Goal: Task Accomplishment & Management: Complete application form

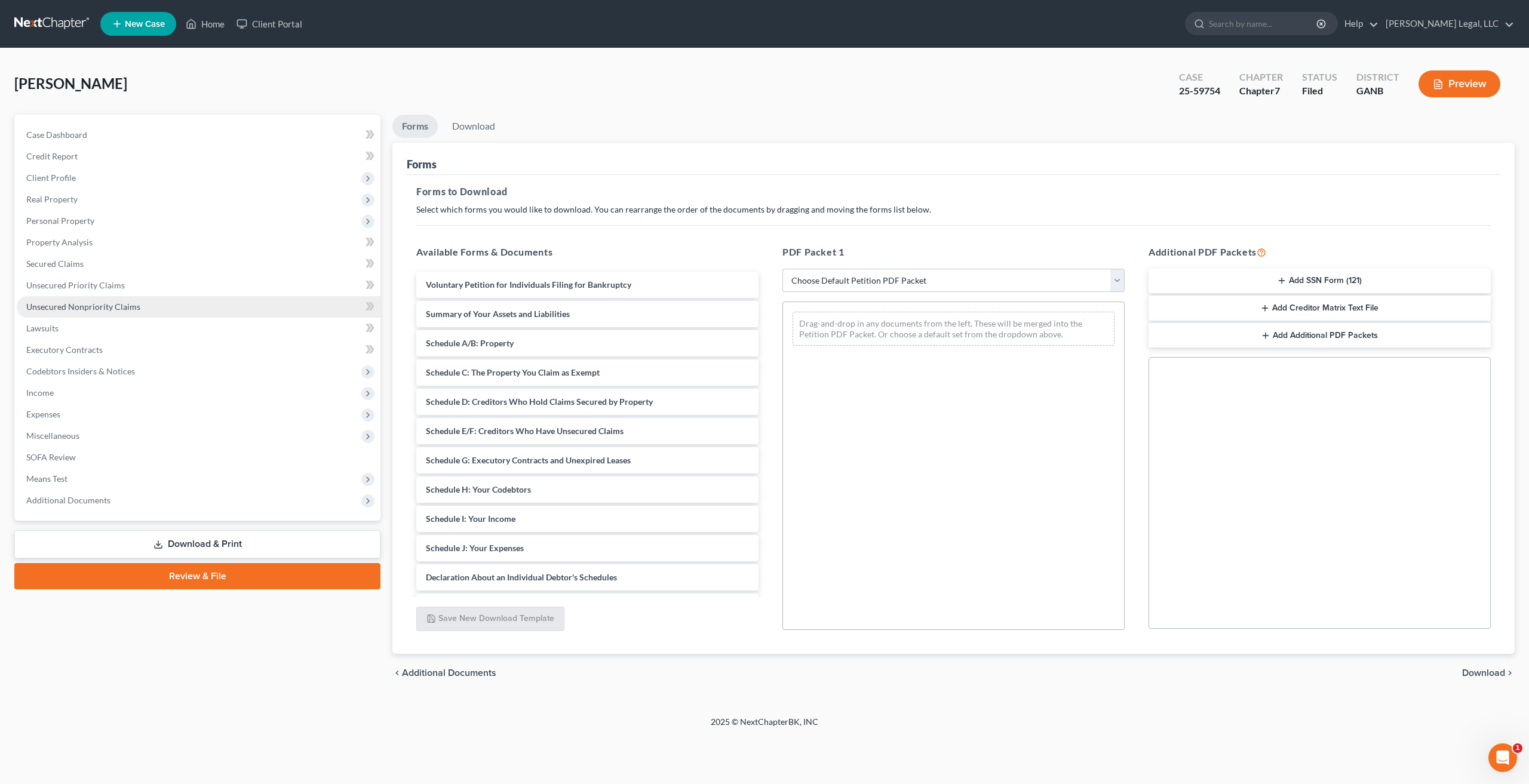
click at [115, 303] on span "Unsecured Nonpriority Claims" at bounding box center [83, 307] width 114 height 10
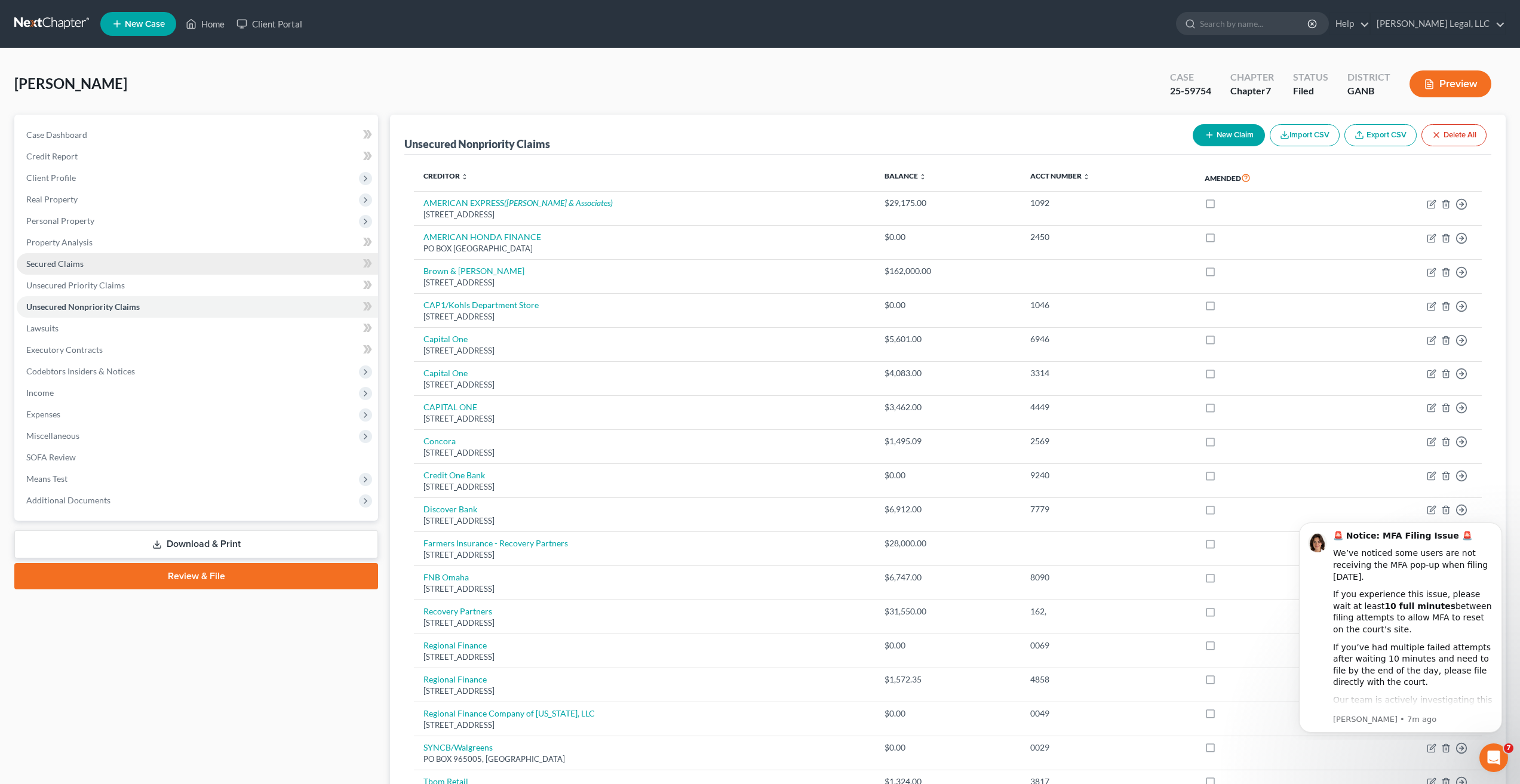
click at [57, 259] on span "Secured Claims" at bounding box center [54, 263] width 57 height 10
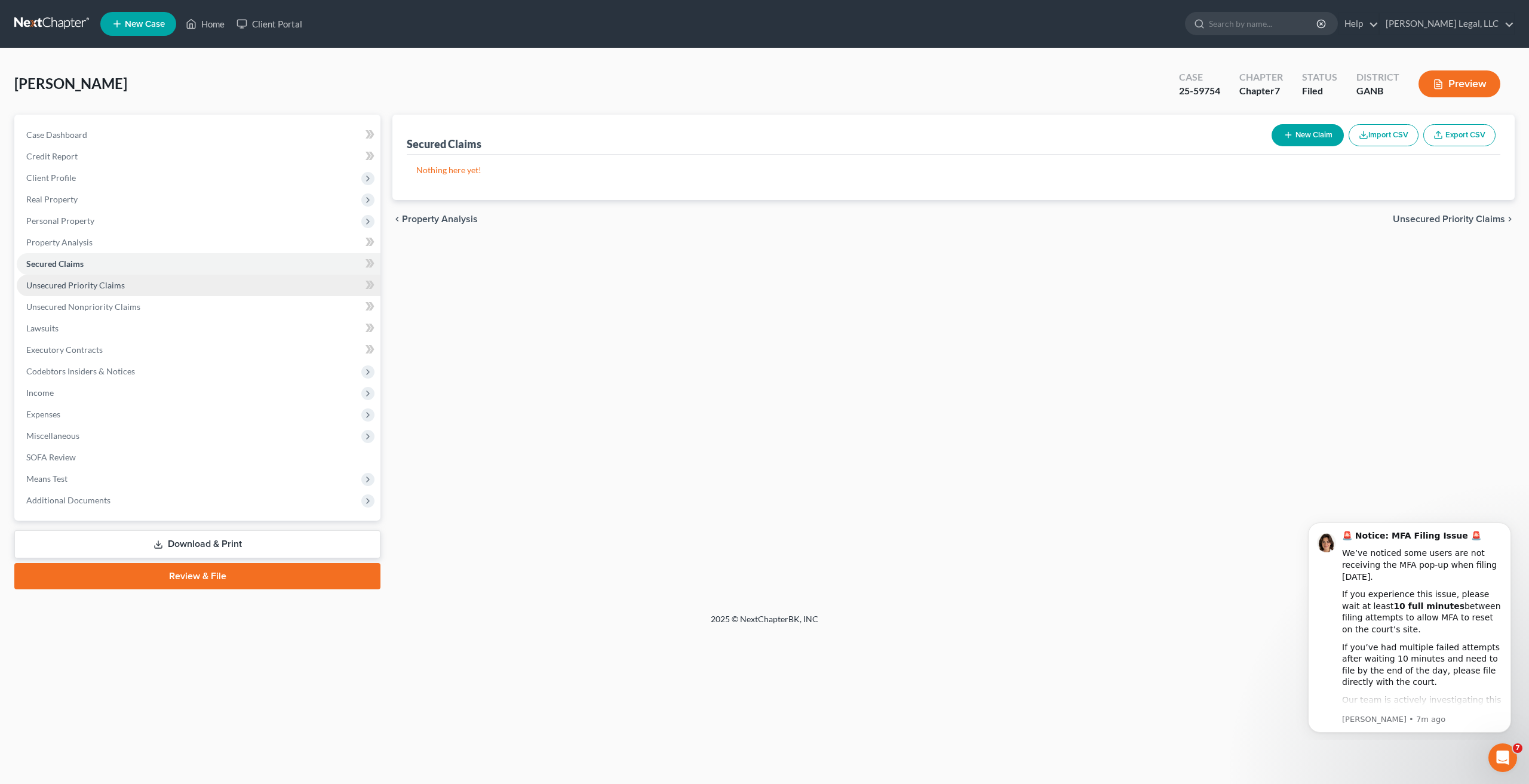
click at [105, 280] on span "Unsecured Priority Claims" at bounding box center [76, 285] width 99 height 10
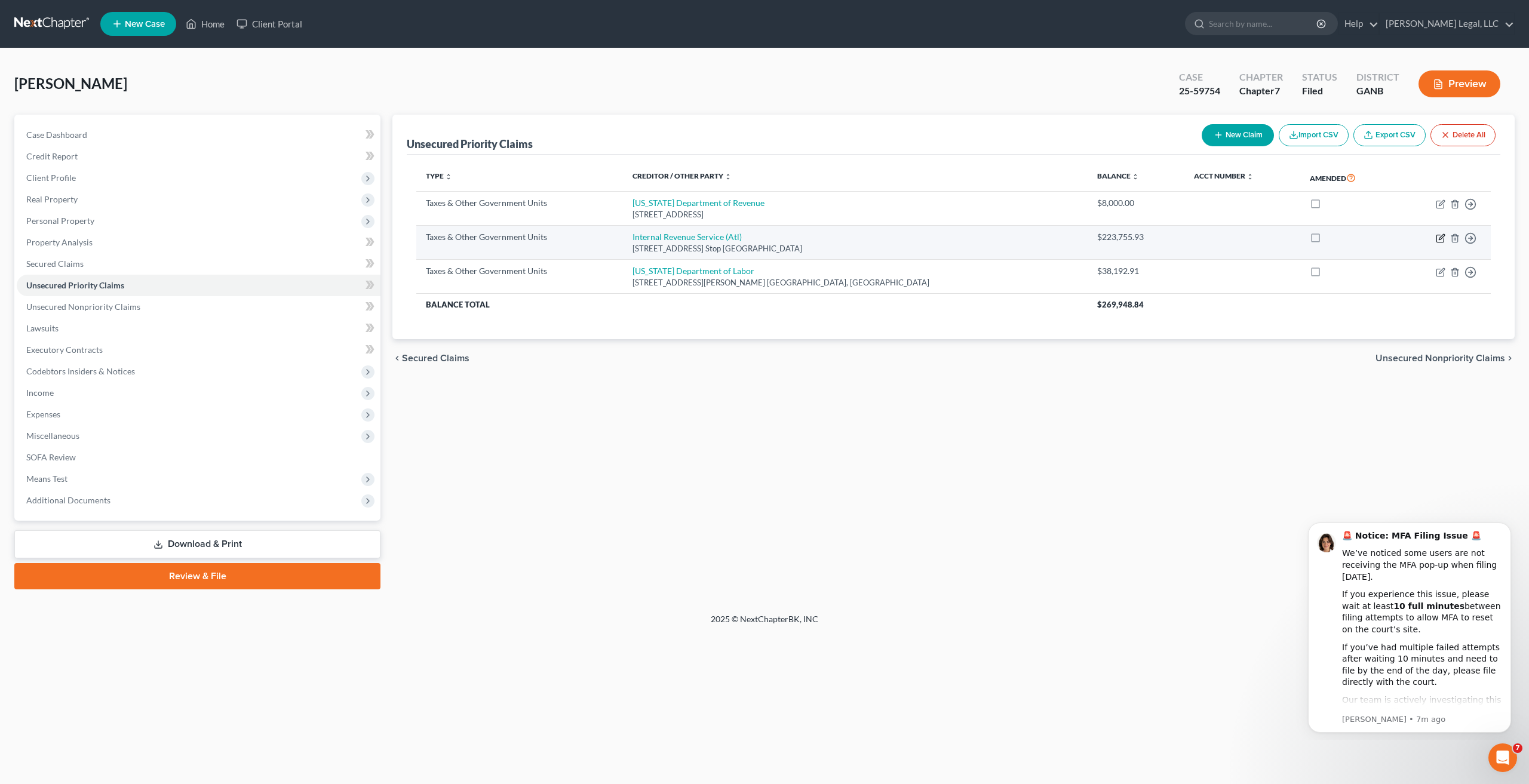
click at [1442, 238] on icon "button" at bounding box center [1442, 237] width 6 height 6
select select "0"
select select "10"
select select "0"
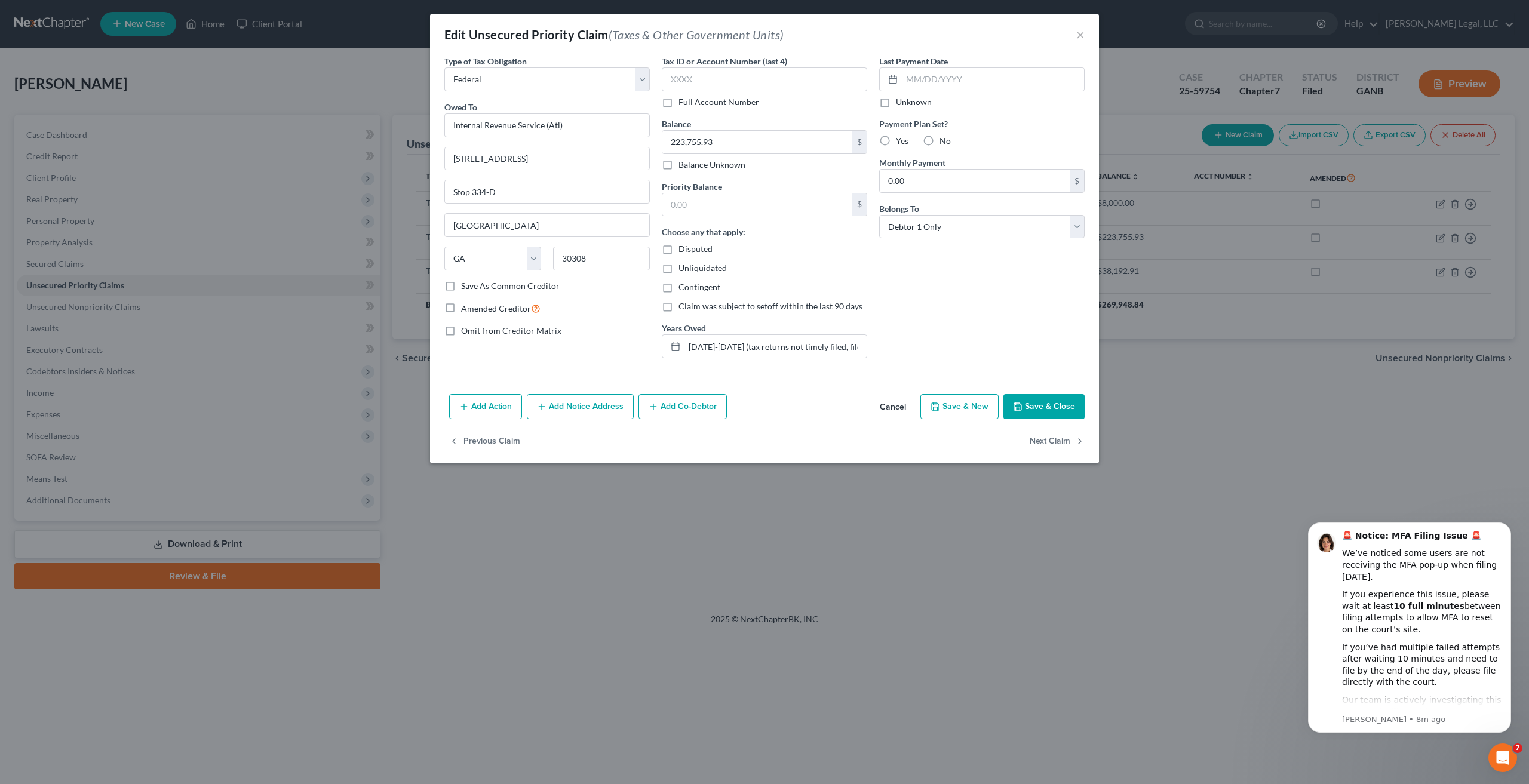
click at [1389, 426] on div "Edit Unsecured Priority Claim (Taxes & Other Government Units) × Type of Tax Ob…" at bounding box center [764, 392] width 1529 height 784
type input "Internal Revenue Service (Atl)"
click at [767, 142] on input "223,755.93" at bounding box center [757, 142] width 190 height 23
type input "2"
type input "277,288.85"
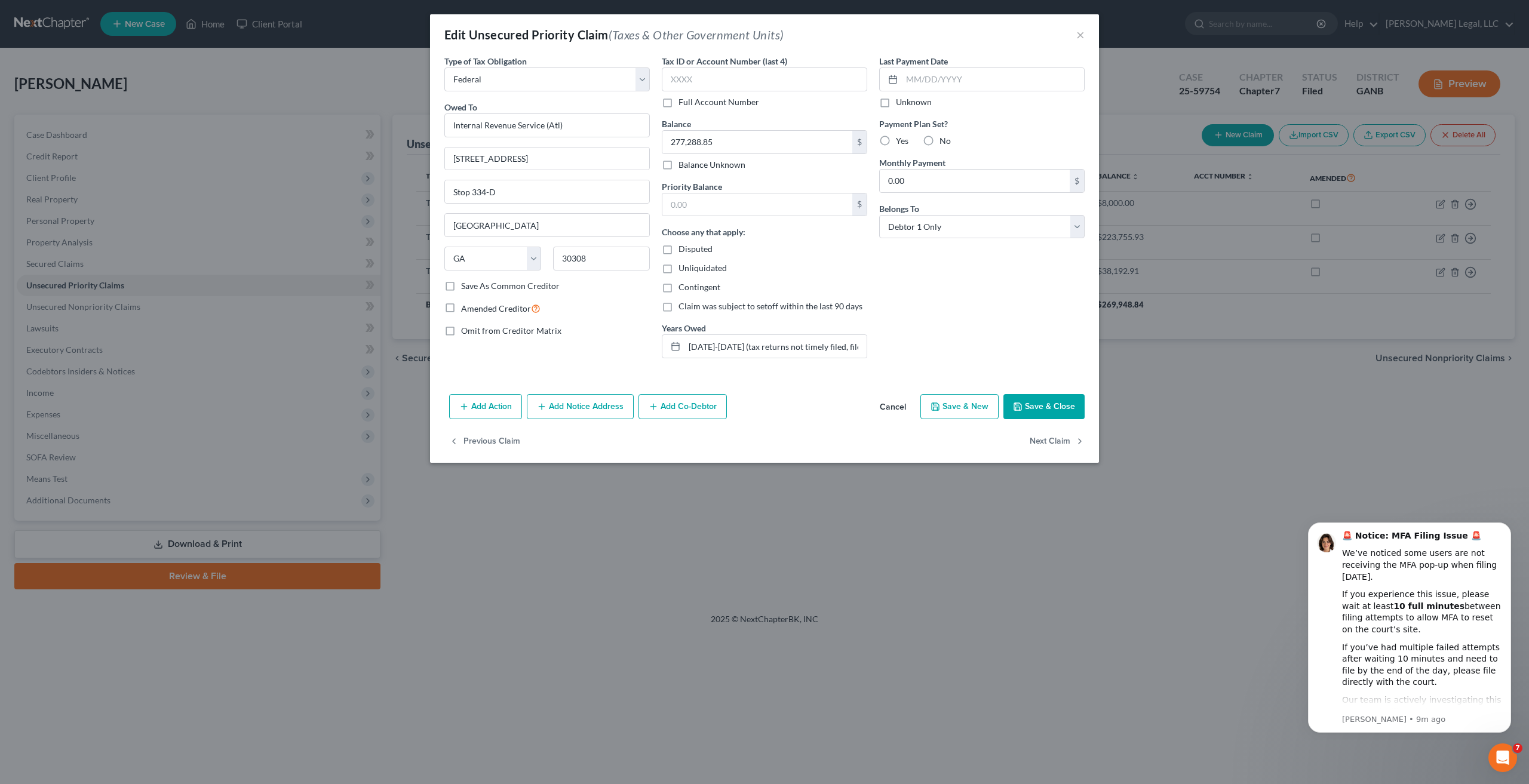
click at [1274, 505] on div "Edit Unsecured Priority Claim (Taxes & Other Government Units) × Type of Tax Ob…" at bounding box center [764, 392] width 1529 height 784
click at [746, 199] on input "text" at bounding box center [757, 205] width 190 height 23
type input "259,127.10"
click at [976, 333] on div "Last Payment Date Unknown Payment Plan Set? Yes No Monthly Payment 0.00 $ Belon…" at bounding box center [982, 211] width 218 height 313
click at [1061, 415] on button "Save & Close" at bounding box center [1044, 407] width 81 height 25
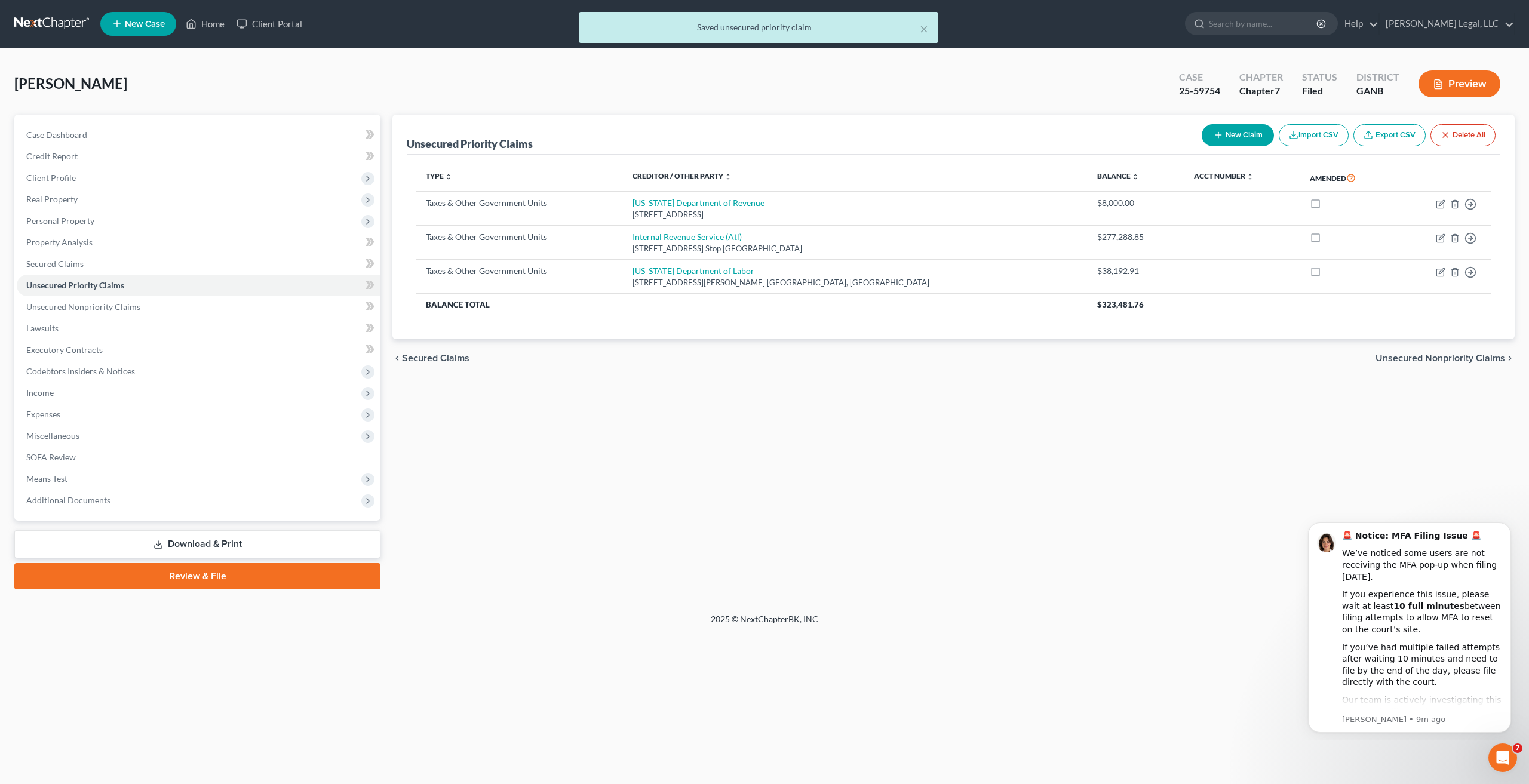
click at [220, 543] on link "Download & Print" at bounding box center [197, 545] width 366 height 28
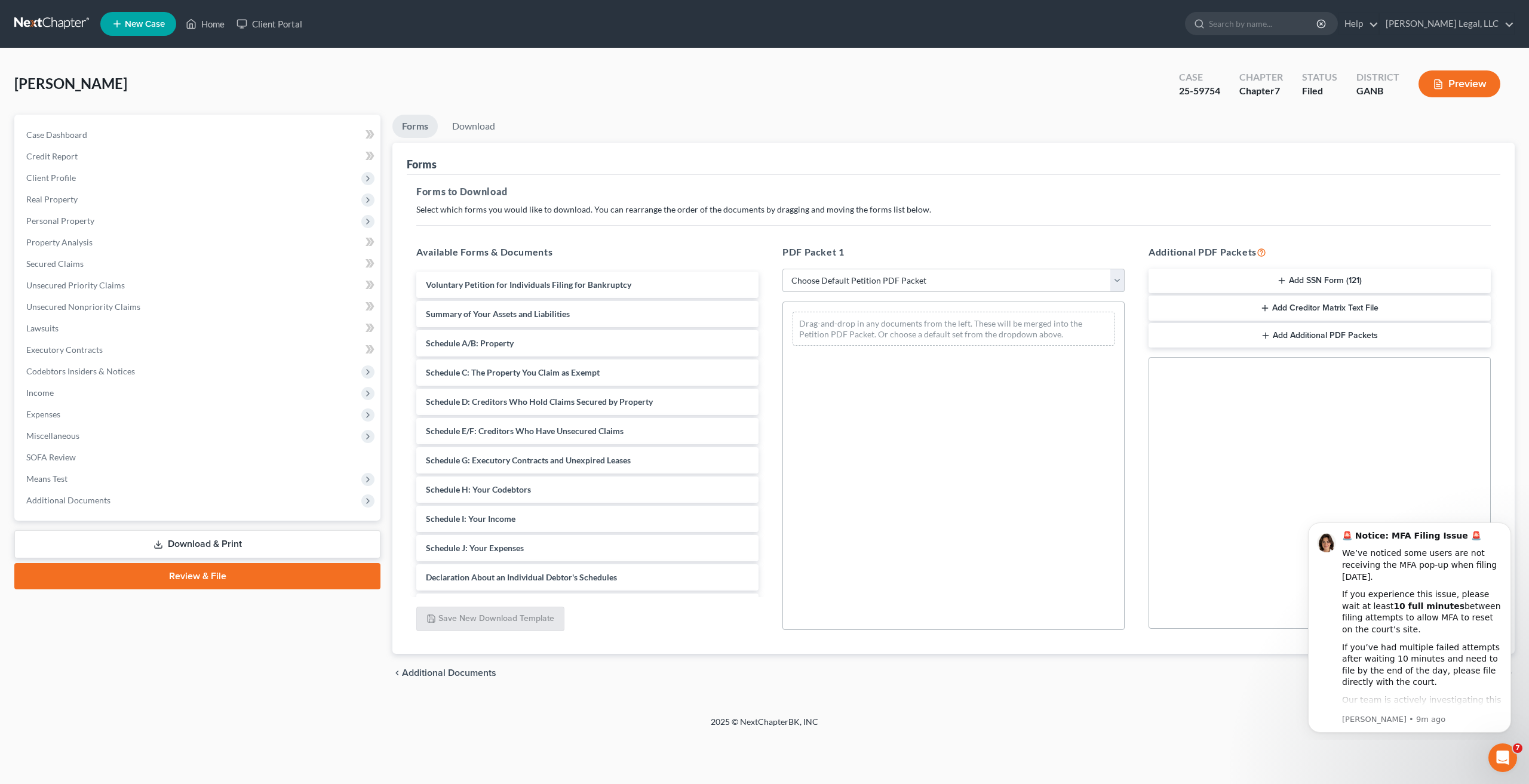
click at [991, 280] on select "Choose Default Petition PDF Packet Complete Bankruptcy Petition (all forms and …" at bounding box center [954, 280] width 342 height 24
select select "2"
click at [783, 268] on select "Choose Default Petition PDF Packet Complete Bankruptcy Petition (all forms and …" at bounding box center [954, 280] width 342 height 24
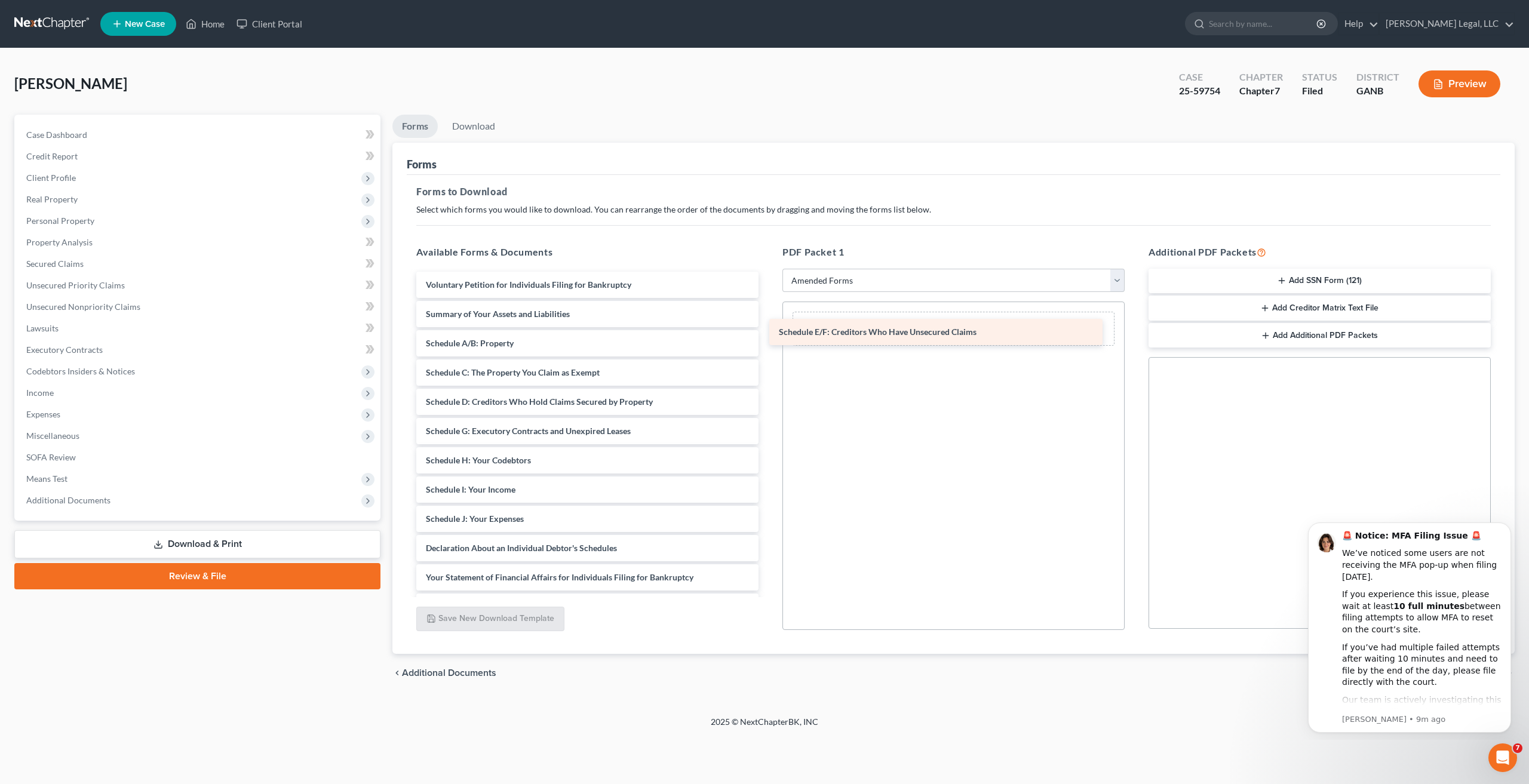
drag, startPoint x: 556, startPoint y: 426, endPoint x: 914, endPoint y: 323, distance: 372.5
click at [768, 323] on div "Schedule E/F: Creditors Who Have Unsecured Claims Voluntary Petition for Indivi…" at bounding box center [588, 533] width 362 height 523
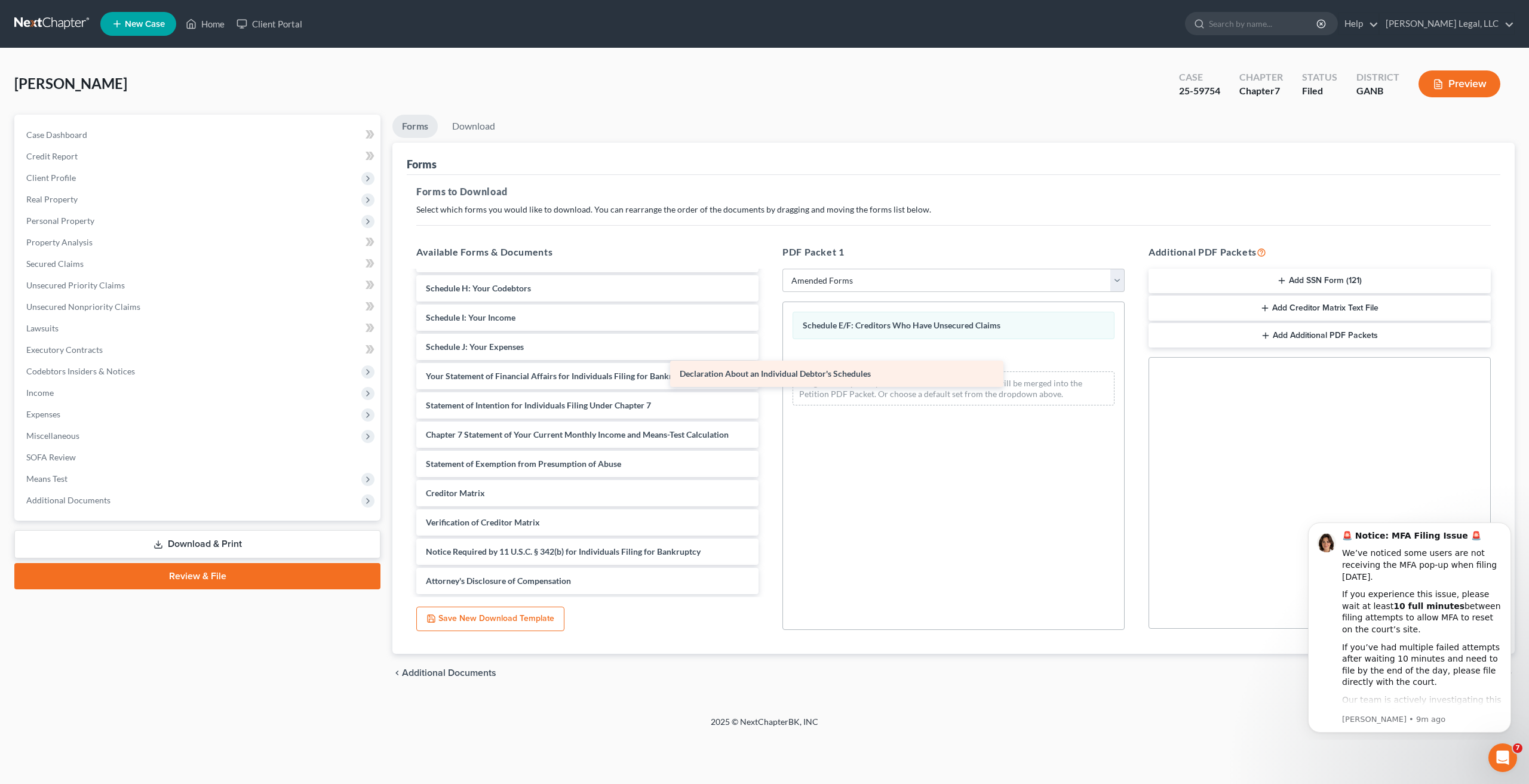
scroll to position [172, 0]
drag, startPoint x: 594, startPoint y: 345, endPoint x: 918, endPoint y: 361, distance: 324.4
click at [768, 361] on div "Declaration About an Individual Debtor's Schedules Voluntary Petition for Indiv…" at bounding box center [588, 347] width 362 height 494
drag, startPoint x: 1511, startPoint y: 528, endPoint x: 2802, endPoint y: 1040, distance: 1388.8
click at [1511, 528] on icon "Dismiss notification" at bounding box center [1508, 525] width 6 height 6
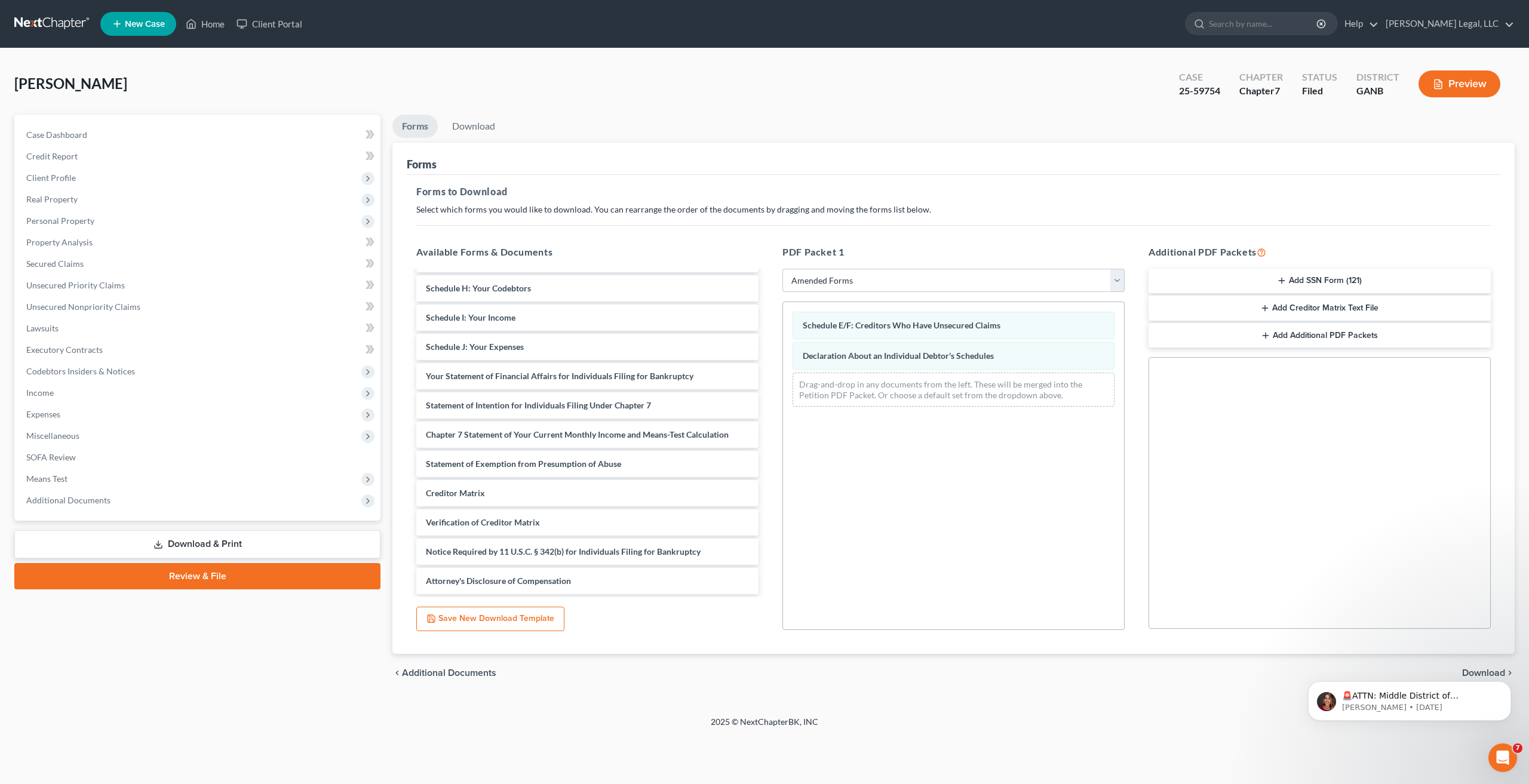
click at [1490, 672] on div "🚨ATTN: Middle District of [US_STATE] The court has added a new Credit Counselin…" at bounding box center [1410, 646] width 220 height 149
click at [1511, 684] on button "Dismiss notification" at bounding box center [1508, 685] width 16 height 16
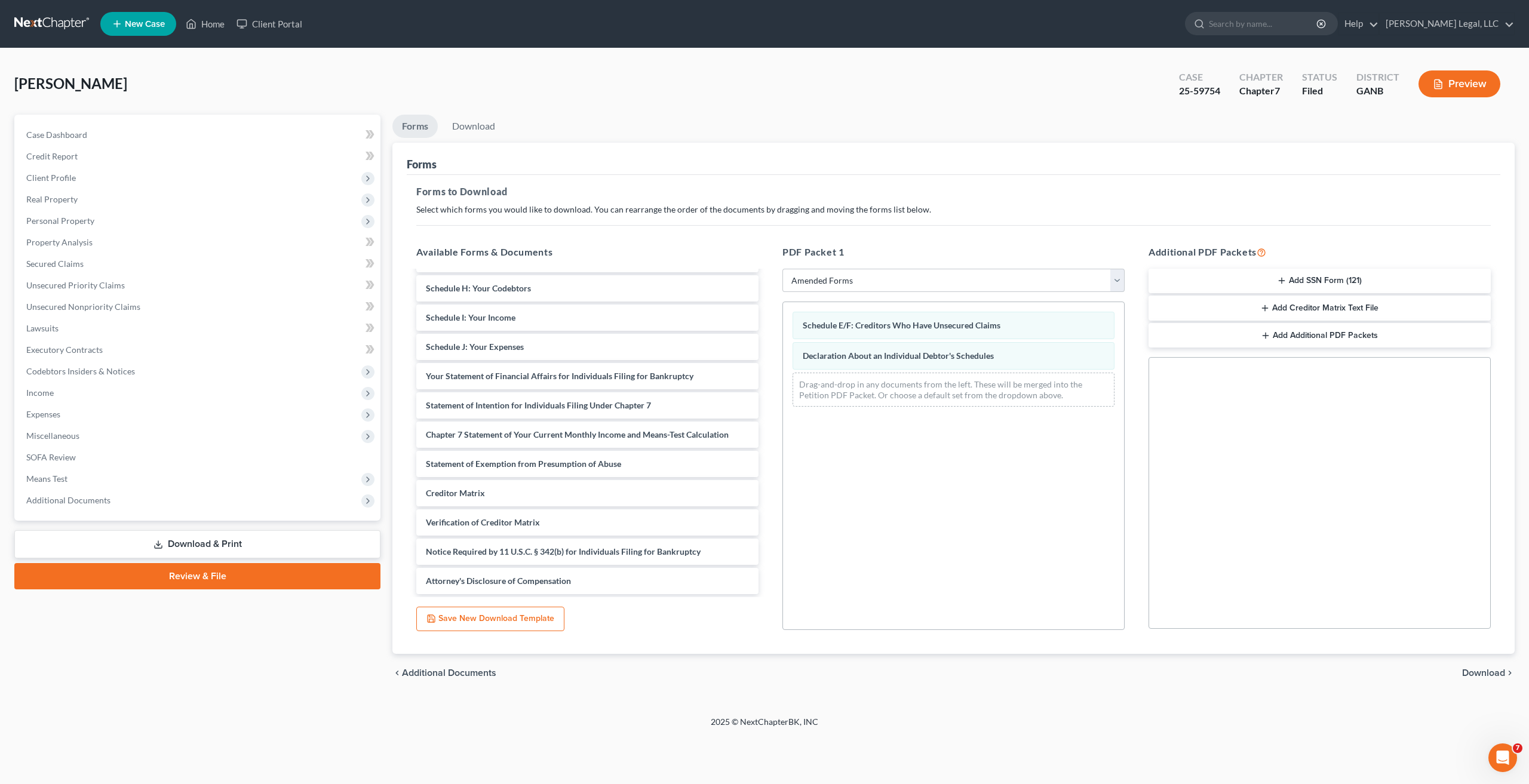
click at [1490, 668] on span "Download" at bounding box center [1484, 673] width 43 height 10
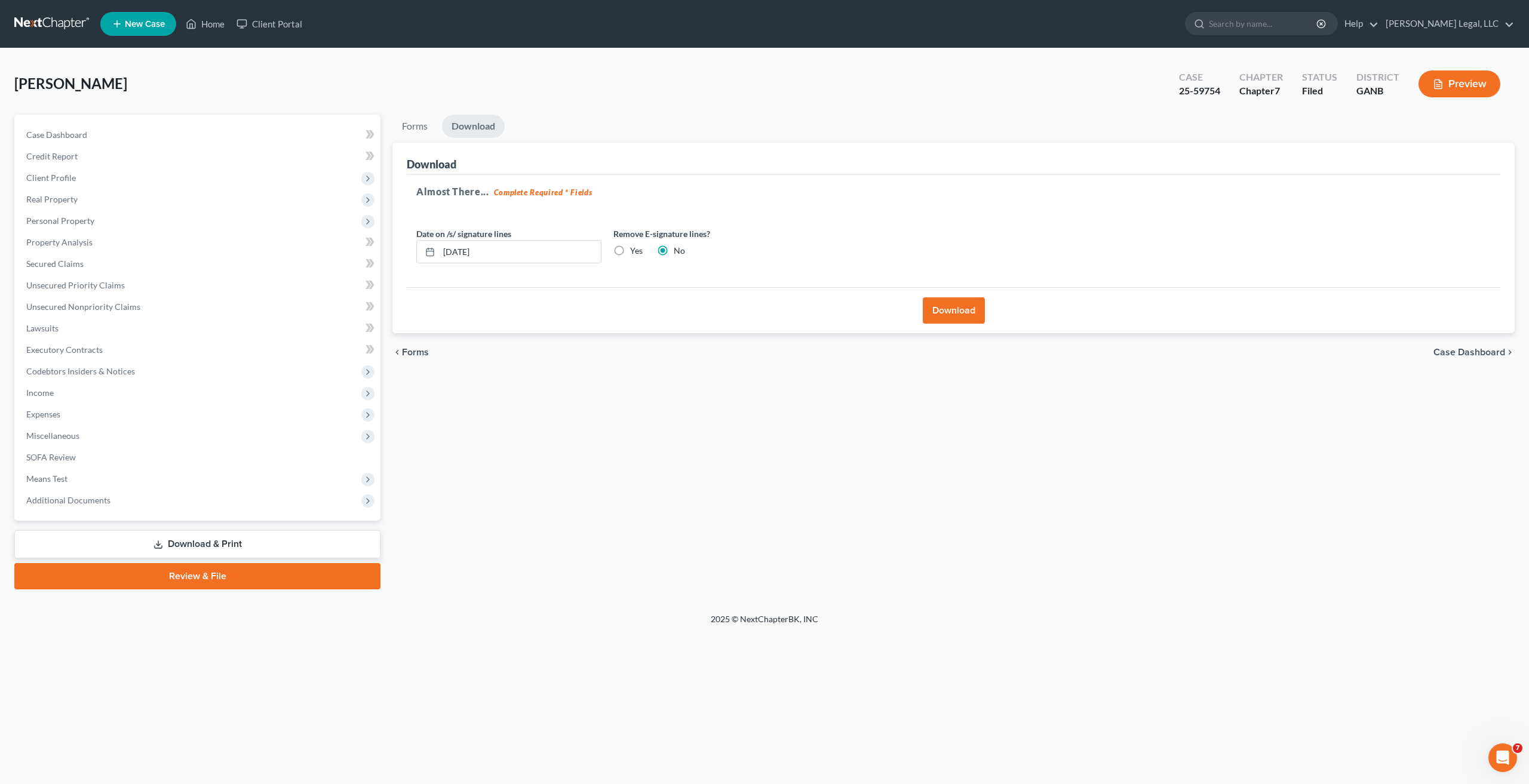
click at [630, 251] on label "Yes" at bounding box center [637, 251] width 13 height 12
click at [635, 251] on input "Yes" at bounding box center [639, 249] width 8 height 8
radio input "true"
radio input "false"
click at [982, 304] on button "Download" at bounding box center [954, 310] width 62 height 26
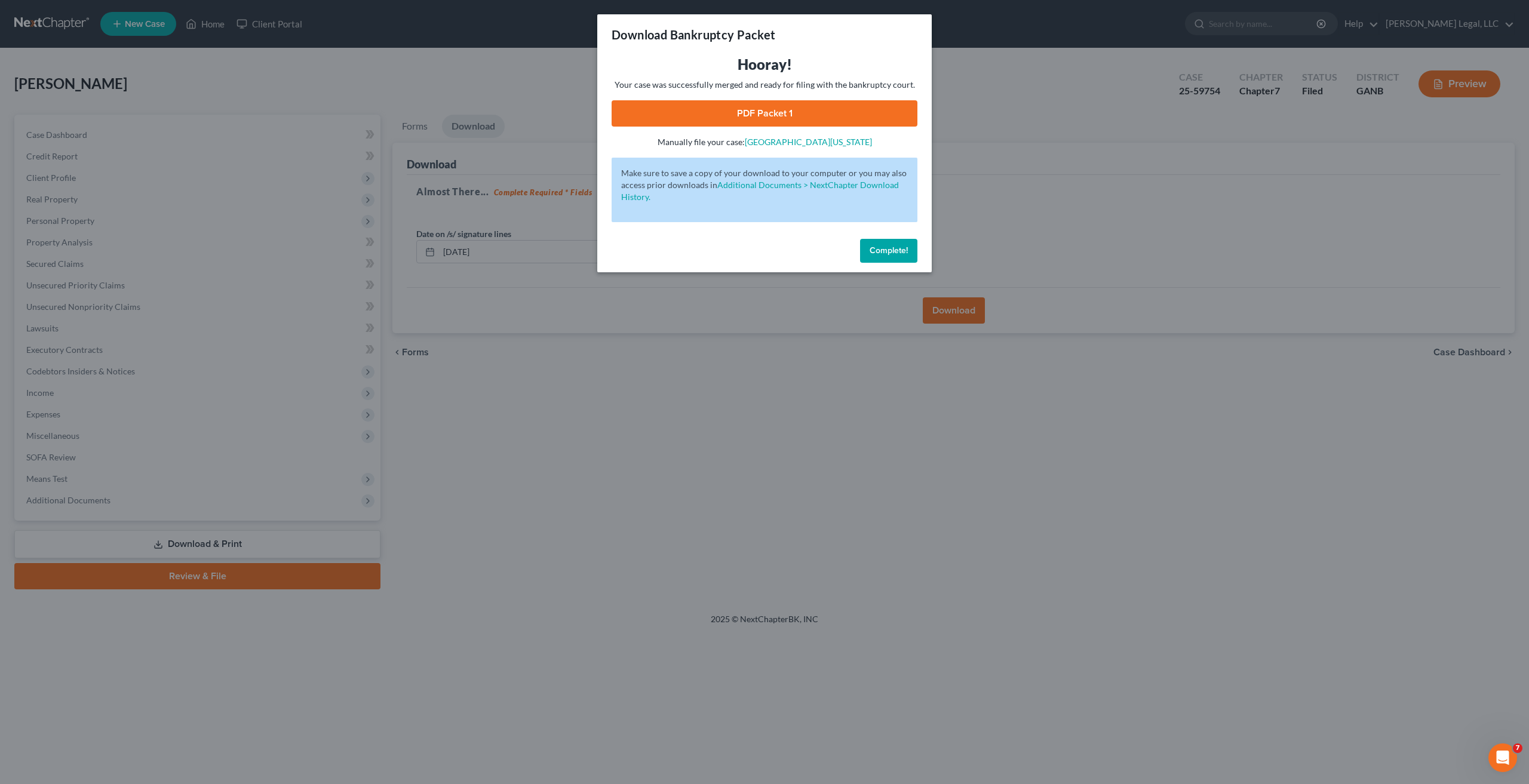
click at [1304, 613] on div "Download Bankruptcy Packet Hooray! Your case was successfully merged and ready …" at bounding box center [764, 392] width 1529 height 784
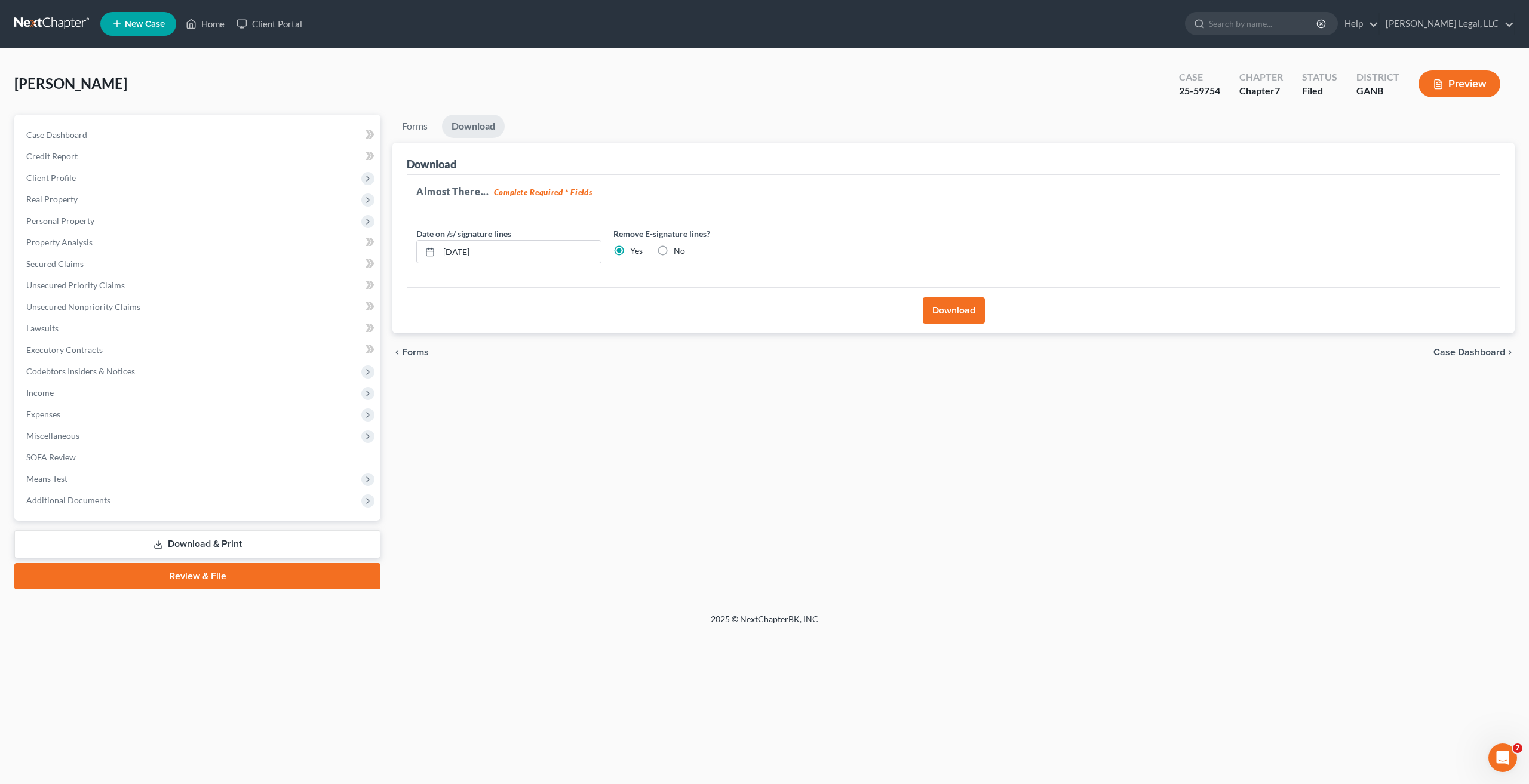
click at [960, 318] on button "Download" at bounding box center [954, 310] width 62 height 26
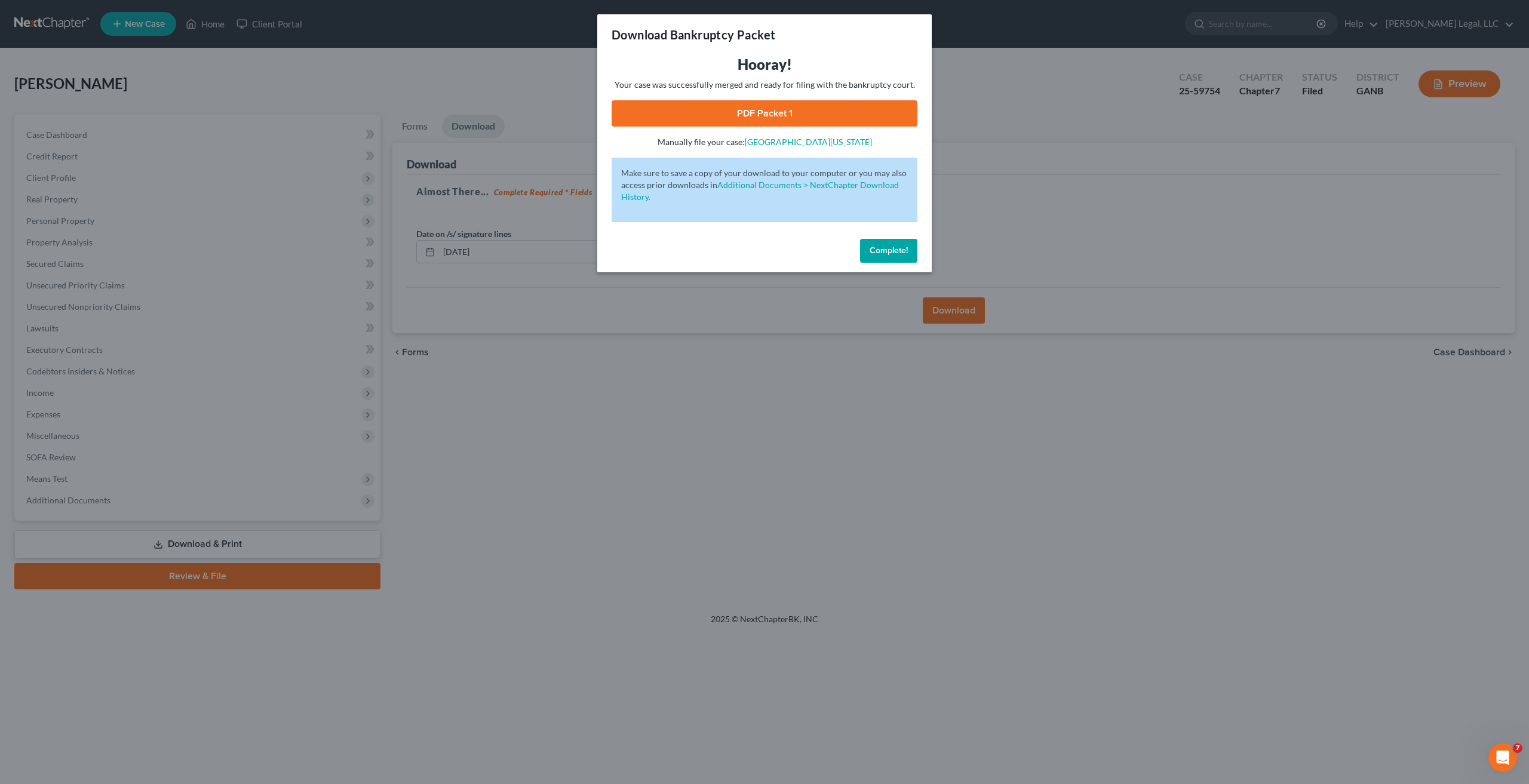
click at [803, 114] on link "PDF Packet 1" at bounding box center [764, 113] width 306 height 26
click at [878, 237] on div "Complete!" at bounding box center [764, 253] width 334 height 38
drag, startPoint x: 878, startPoint y: 237, endPoint x: 911, endPoint y: 261, distance: 40.8
click at [911, 261] on div "Complete!" at bounding box center [764, 253] width 334 height 38
click at [911, 261] on button "Complete!" at bounding box center [888, 251] width 57 height 24
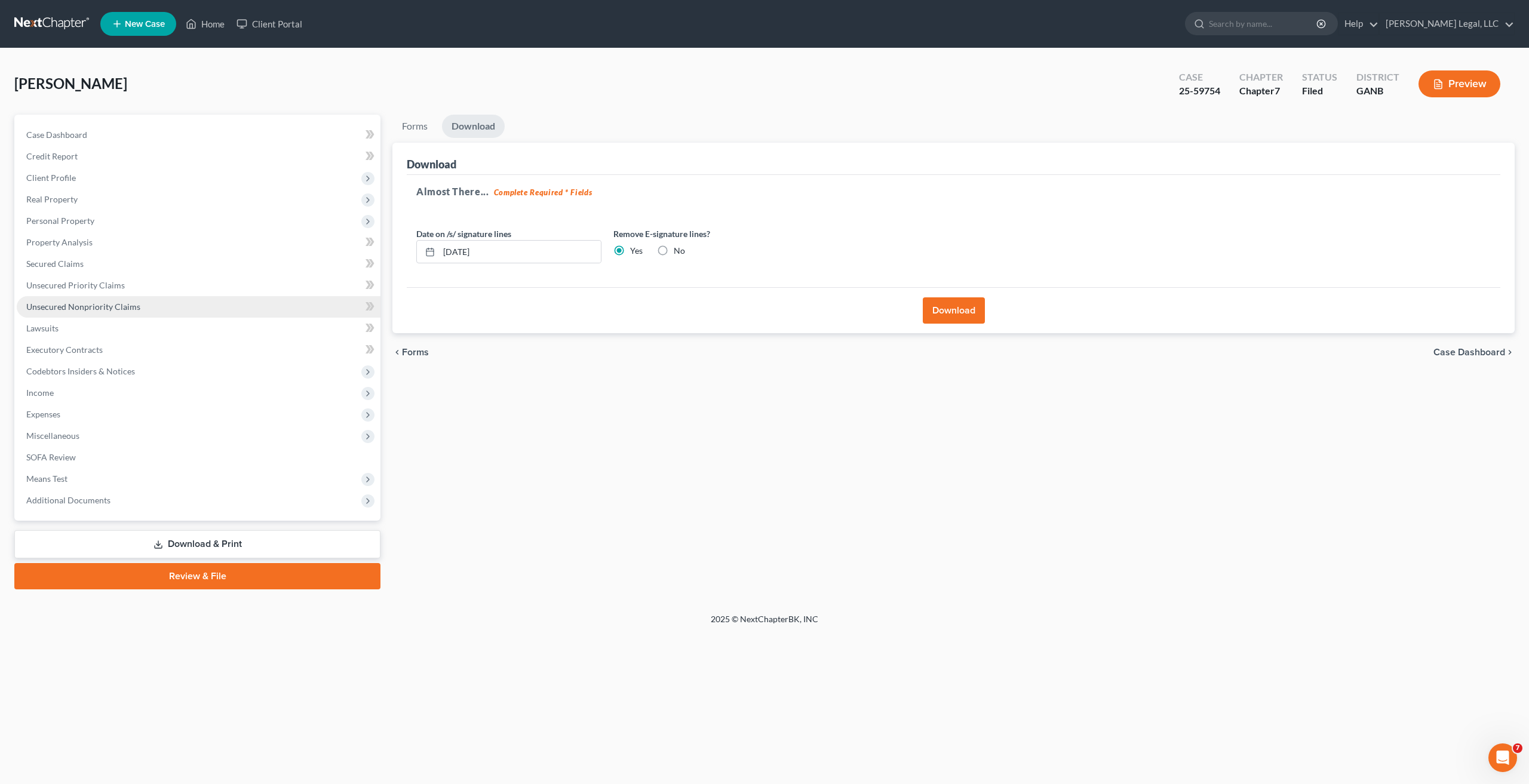
click at [95, 302] on span "Unsecured Nonpriority Claims" at bounding box center [83, 307] width 114 height 10
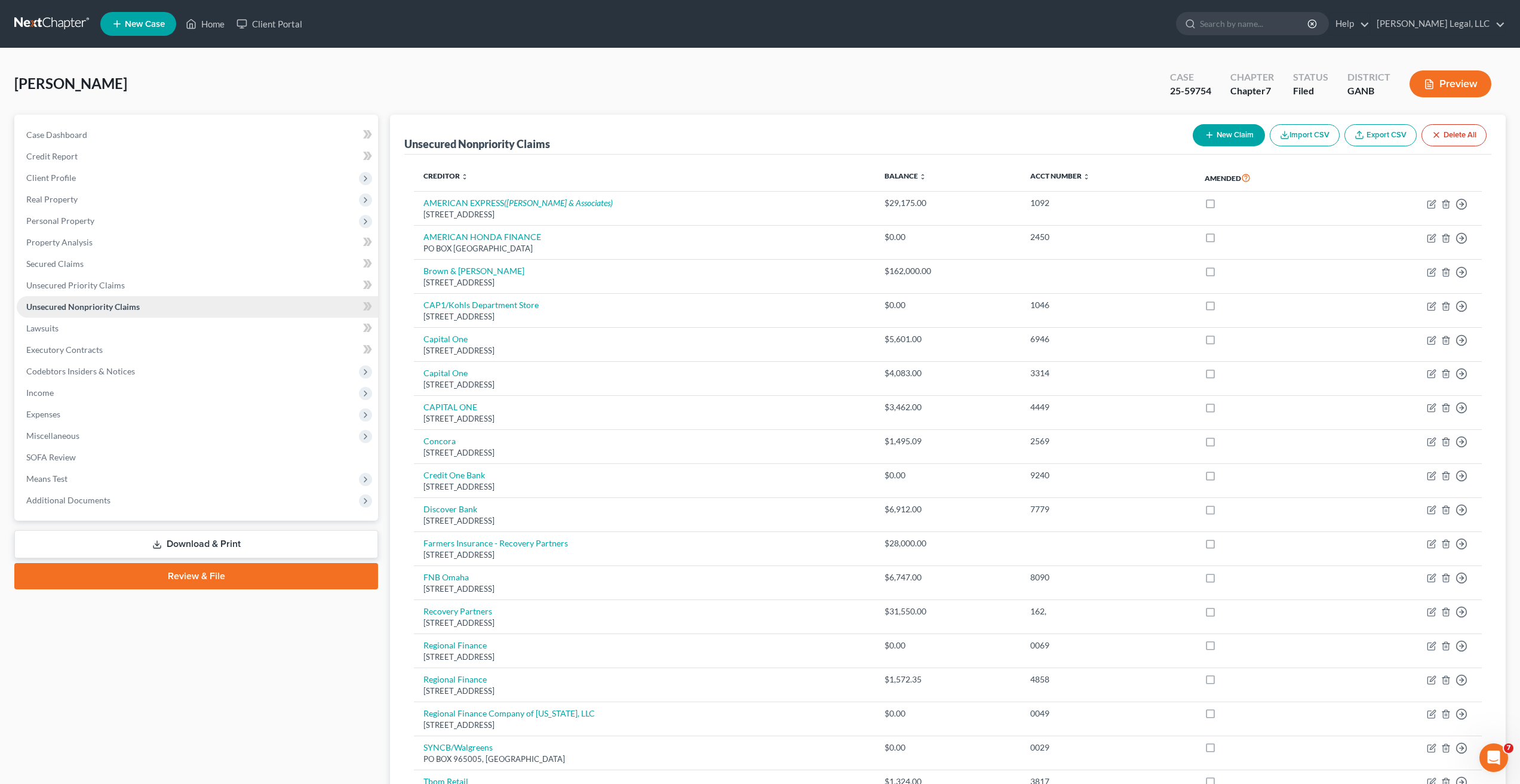
click at [92, 297] on link "Unsecured Nonpriority Claims" at bounding box center [198, 307] width 362 height 21
click at [102, 287] on span "Unsecured Priority Claims" at bounding box center [76, 285] width 99 height 10
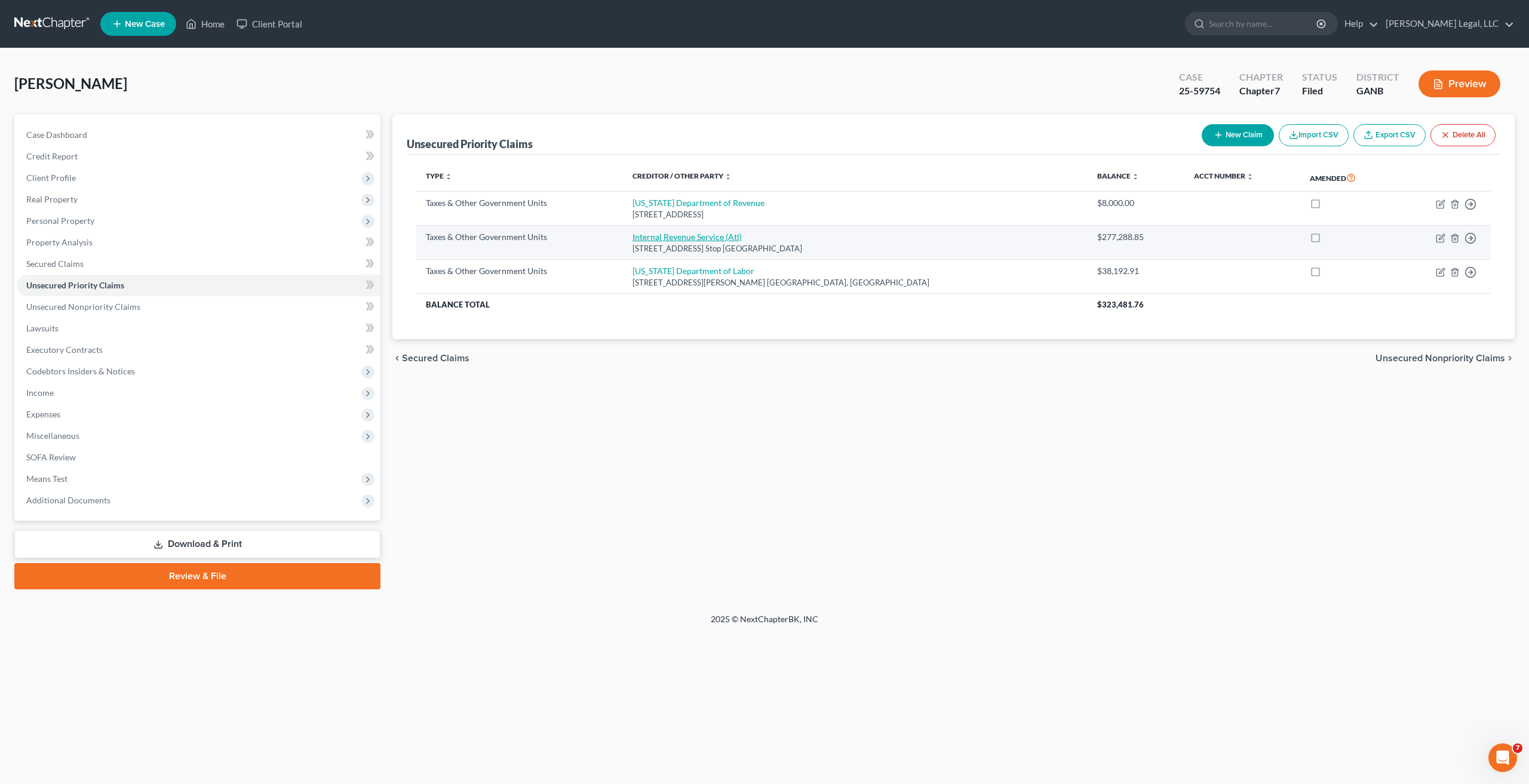
click at [740, 235] on link "Internal Revenue Service (Atl)" at bounding box center [687, 237] width 110 height 10
select select "0"
select select "10"
select select "0"
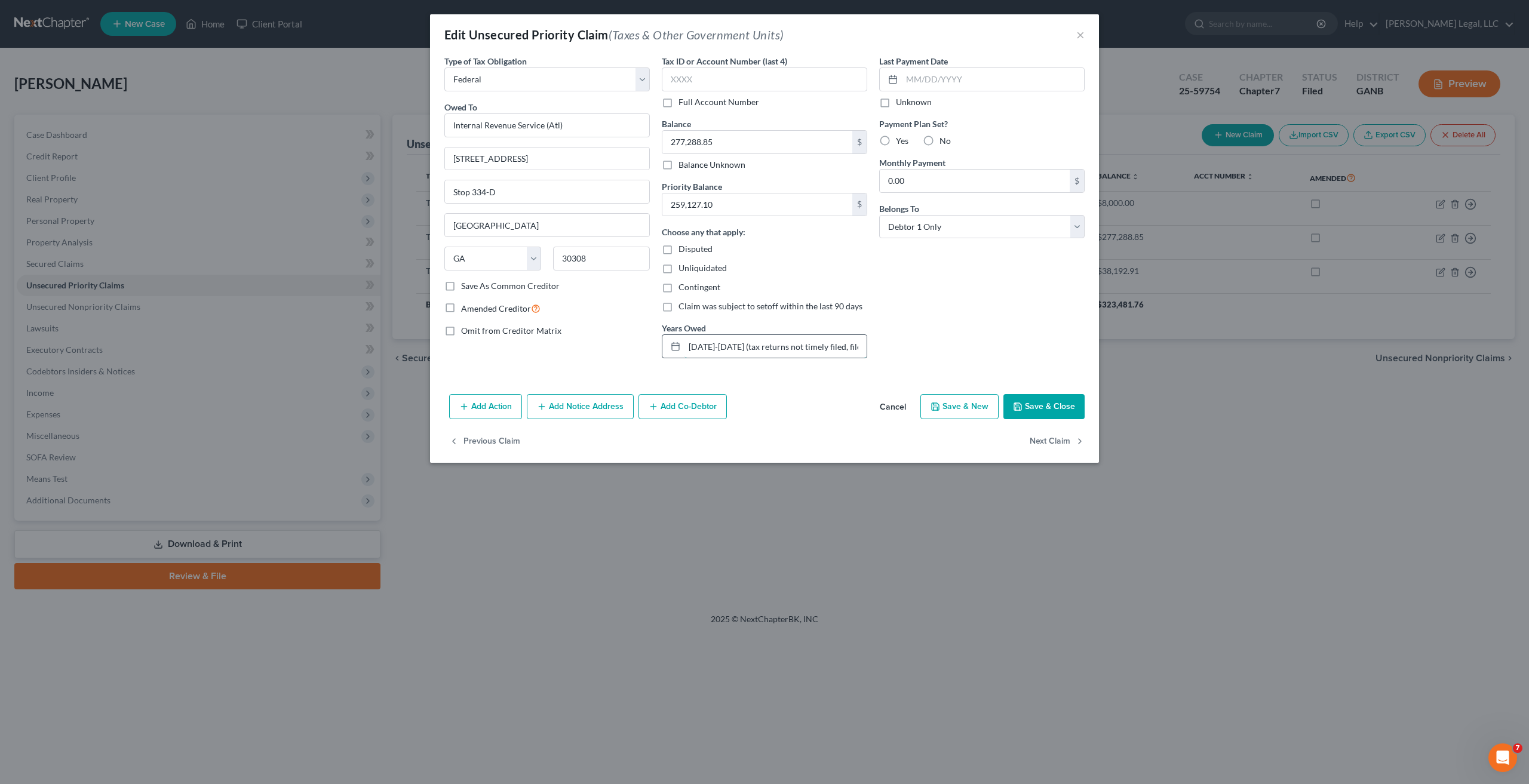
click at [828, 351] on input "[DATE]-[DATE] (tax returns not timely filed, filed [DATE] of petition)" at bounding box center [776, 346] width 182 height 23
drag, startPoint x: 781, startPoint y: 345, endPoint x: 916, endPoint y: 280, distance: 149.8
click at [916, 280] on div "Type of Tax Obligation * Select Federal City State Franchise Tax Board Other Ow…" at bounding box center [764, 211] width 652 height 313
click at [791, 350] on input "[DATE]-[DATE] (returns filed [DATE] of petition)" at bounding box center [776, 346] width 182 height 23
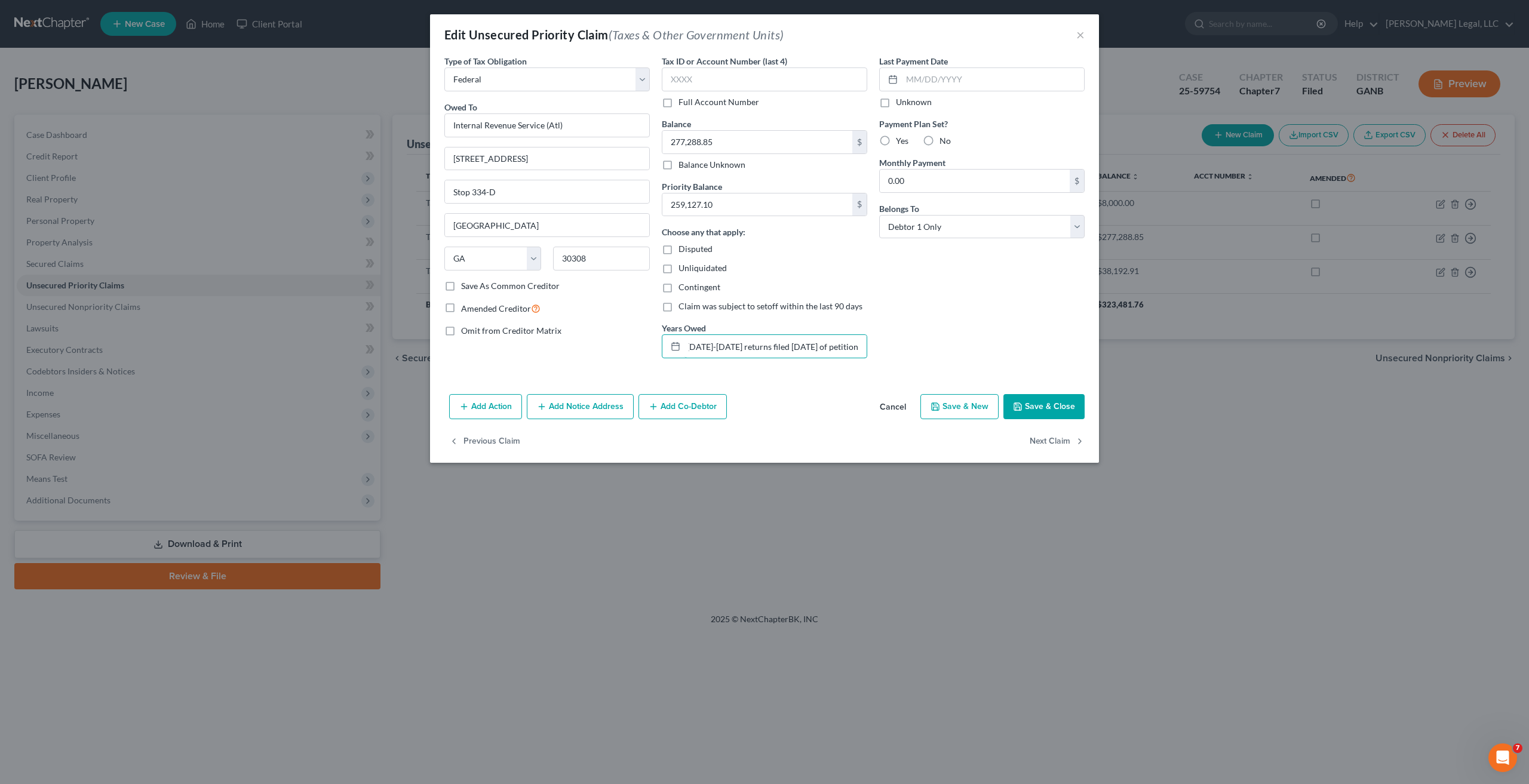
scroll to position [0, 68]
click at [707, 342] on input "[DATE]-[DATE] ([DATE]-[DATE] returns filed [DATE] of petition)" at bounding box center [776, 346] width 182 height 23
type input "[DATE]-[DATE] (these returns were filed [DATE] of petition)"
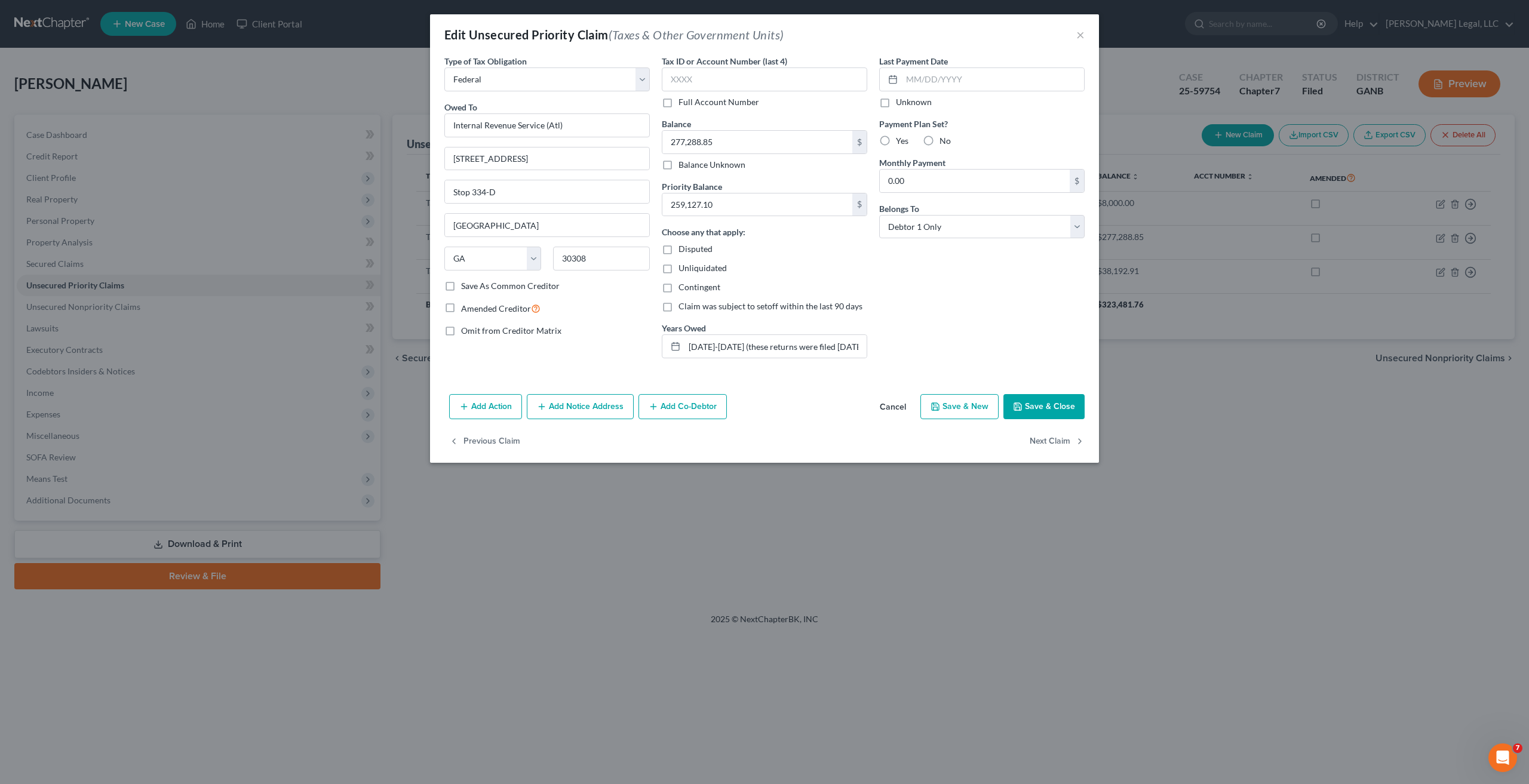
click at [1042, 414] on button "Save & Close" at bounding box center [1044, 407] width 81 height 25
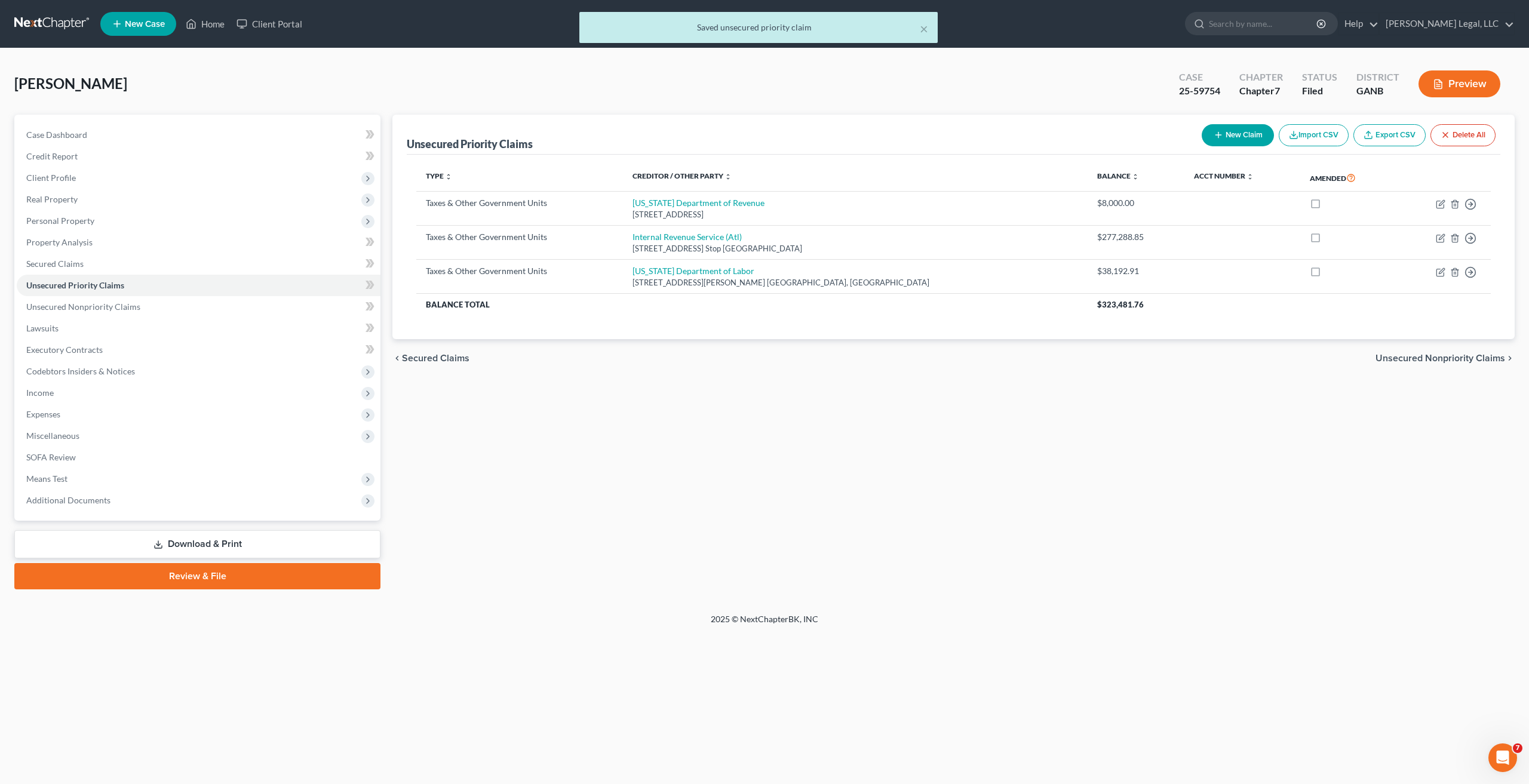
click at [228, 551] on link "Download & Print" at bounding box center [197, 545] width 366 height 28
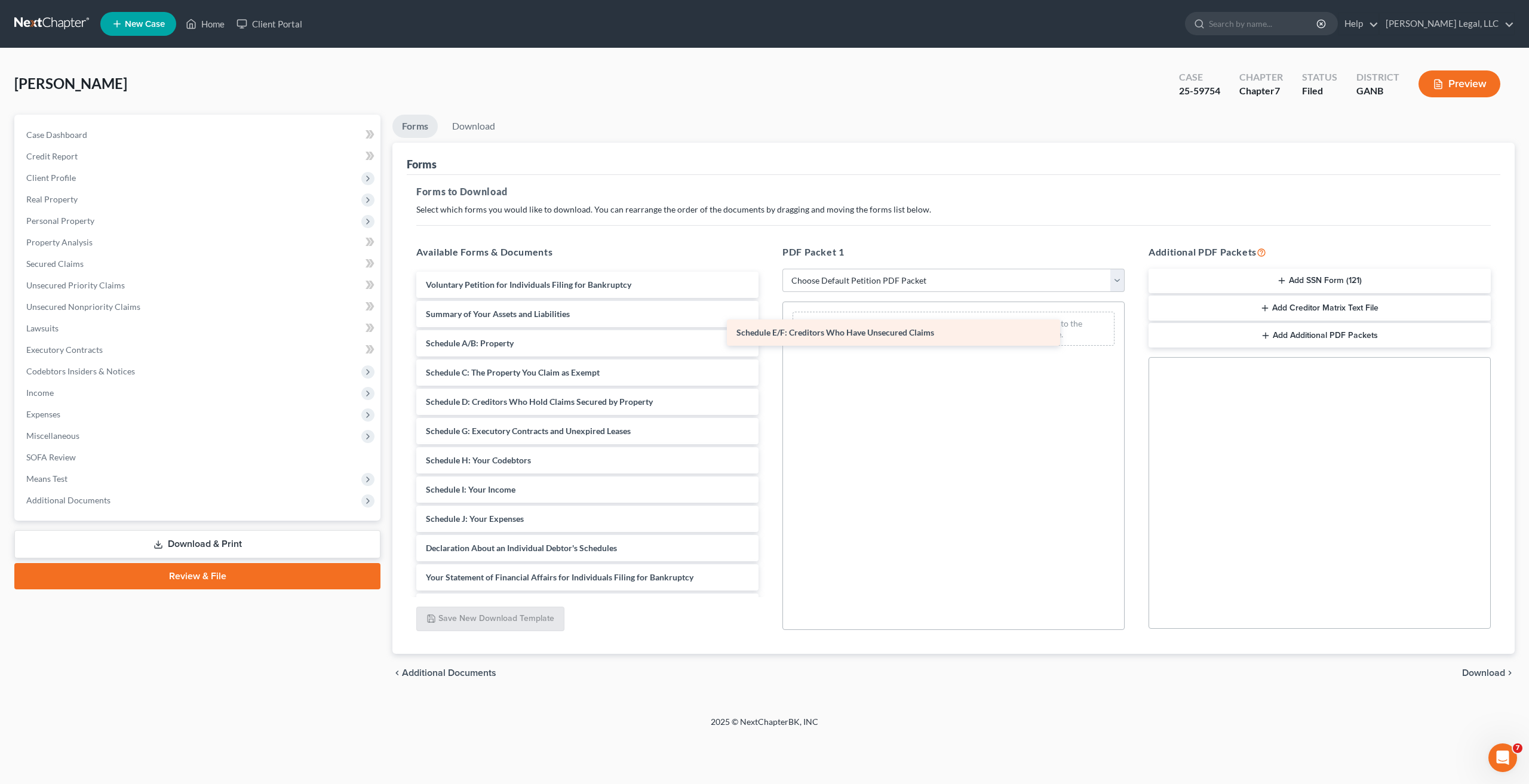
drag, startPoint x: 594, startPoint y: 427, endPoint x: 964, endPoint y: 296, distance: 392.5
click at [768, 296] on div "Schedule E/F: Creditors Who Have Unsecured Claims Voluntary Petition for Indivi…" at bounding box center [588, 533] width 362 height 523
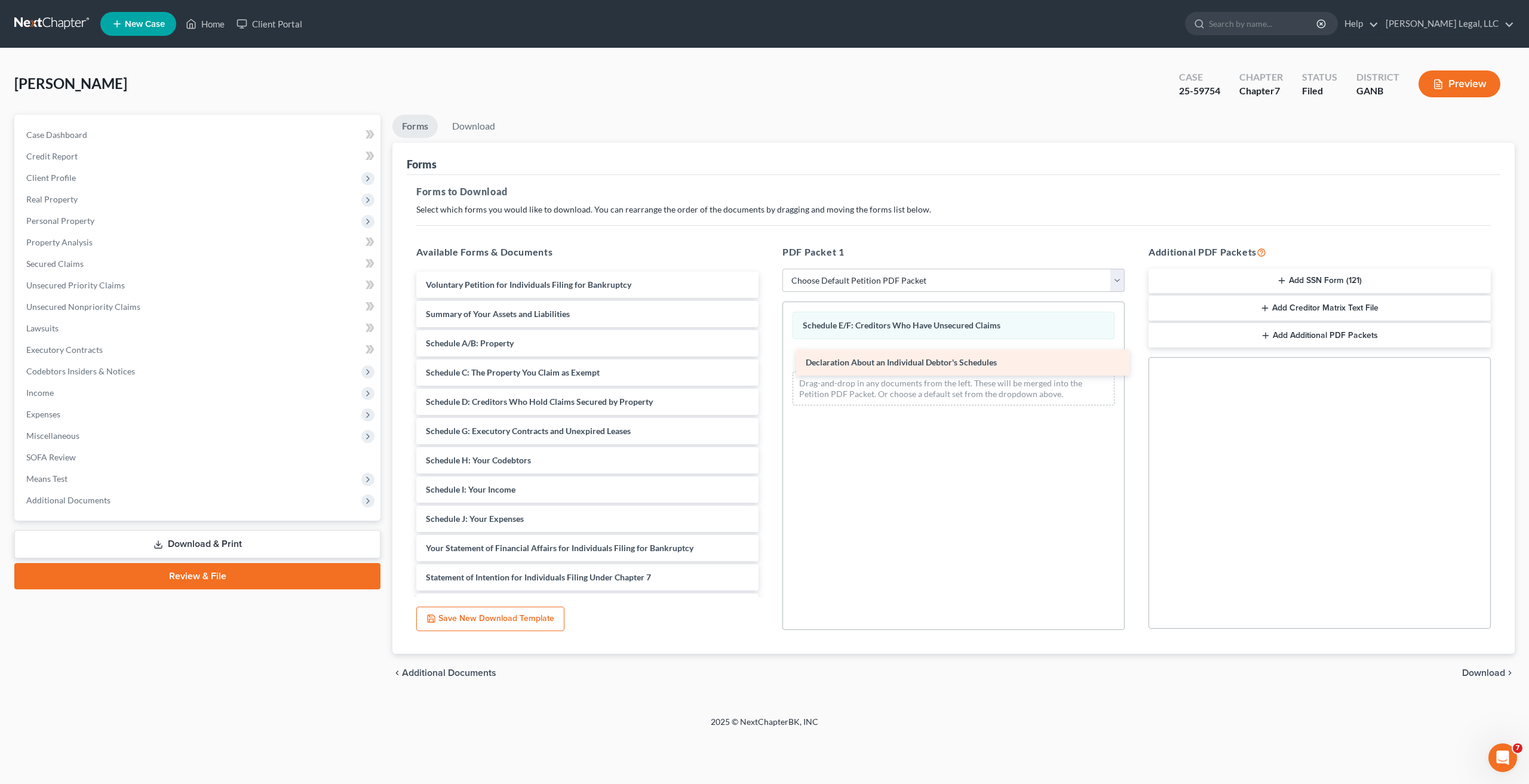
drag, startPoint x: 605, startPoint y: 553, endPoint x: 985, endPoint y: 367, distance: 423.1
click at [768, 367] on div "Declaration About an Individual Debtor's Schedules Voluntary Petition for Indiv…" at bounding box center [588, 519] width 362 height 494
click at [1495, 678] on span "Download" at bounding box center [1484, 673] width 43 height 10
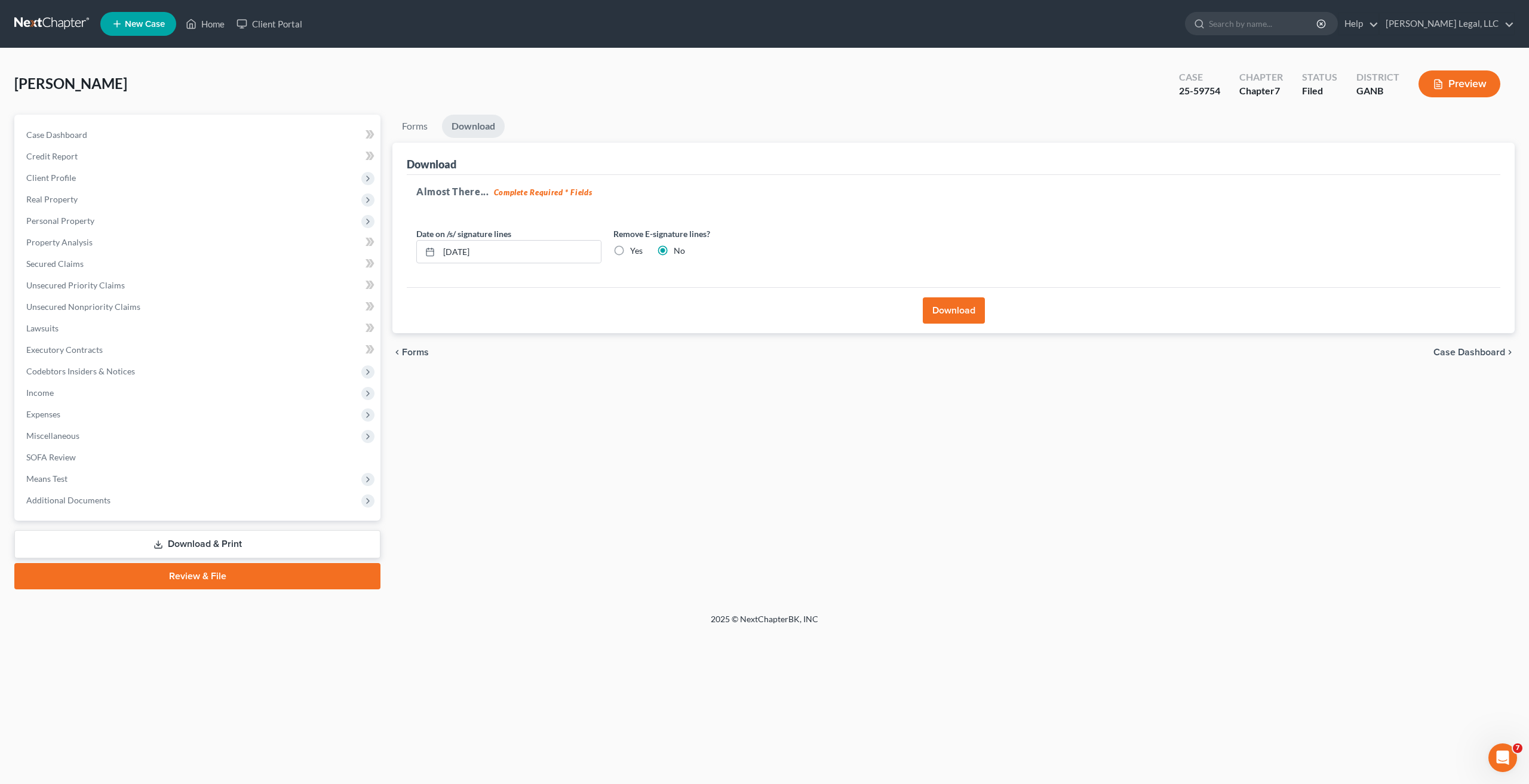
click at [945, 309] on button "Download" at bounding box center [954, 310] width 62 height 26
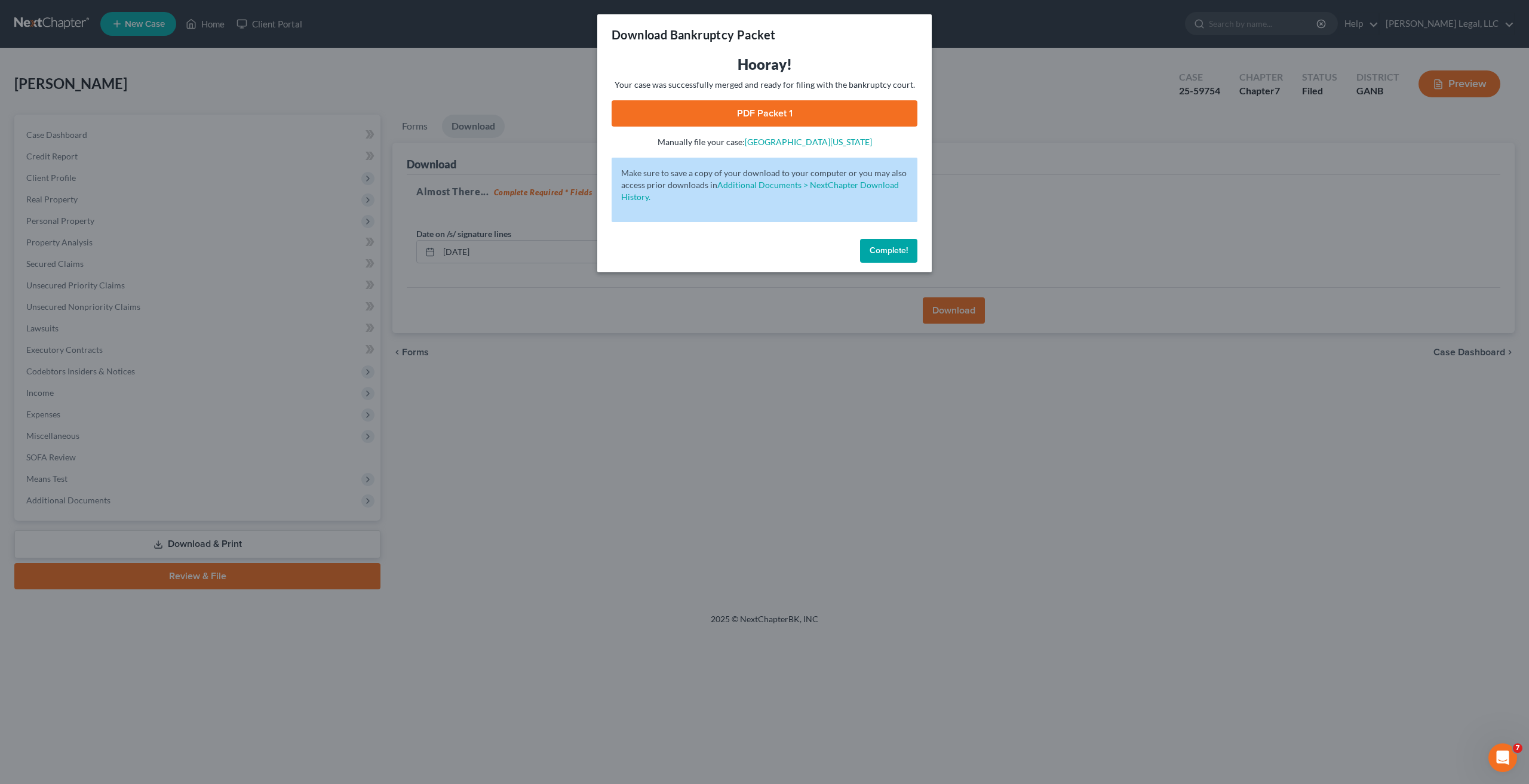
click at [772, 106] on link "PDF Packet 1" at bounding box center [764, 113] width 306 height 26
click at [902, 252] on span "Complete!" at bounding box center [889, 250] width 38 height 10
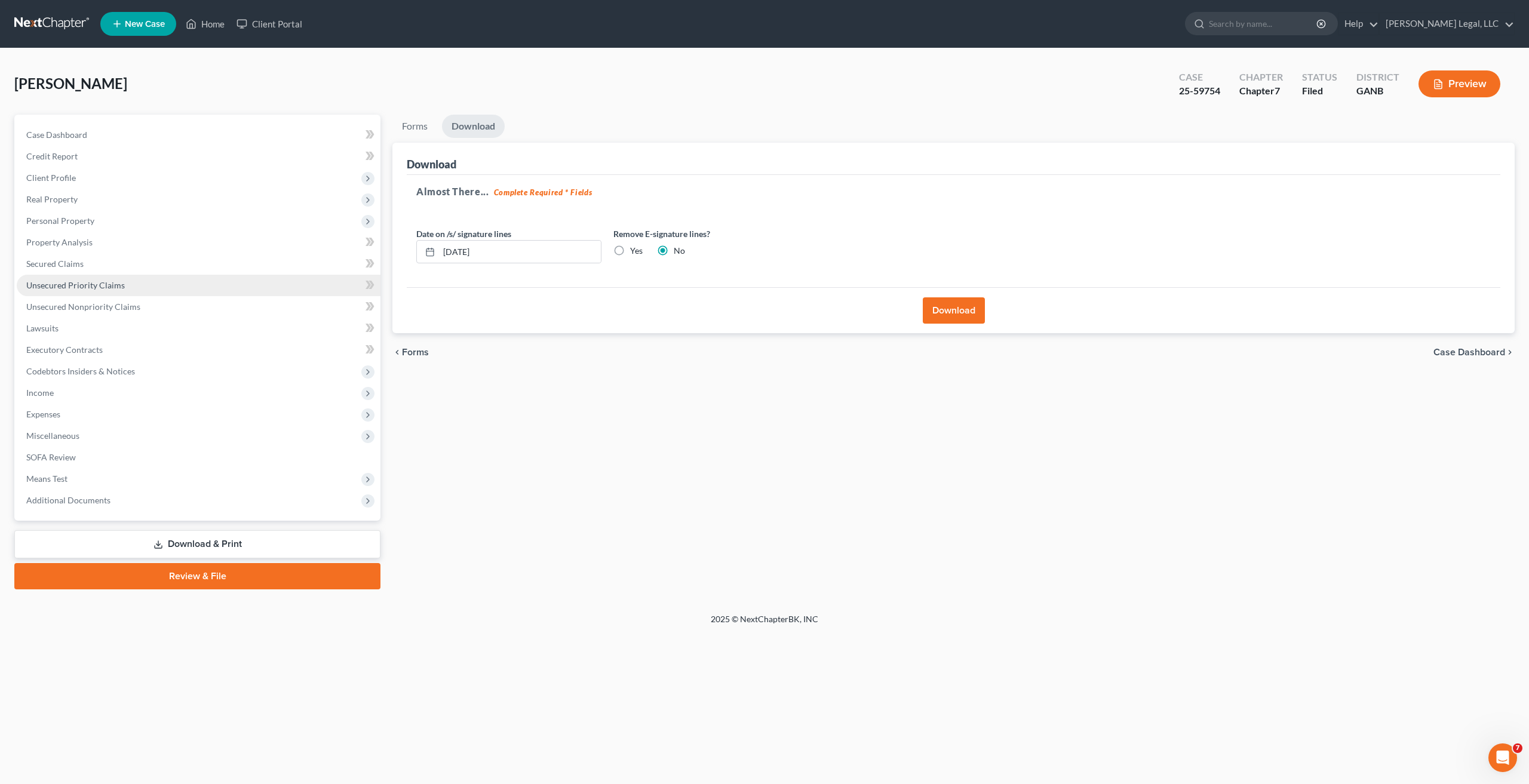
click at [95, 292] on link "Unsecured Priority Claims" at bounding box center [199, 285] width 364 height 21
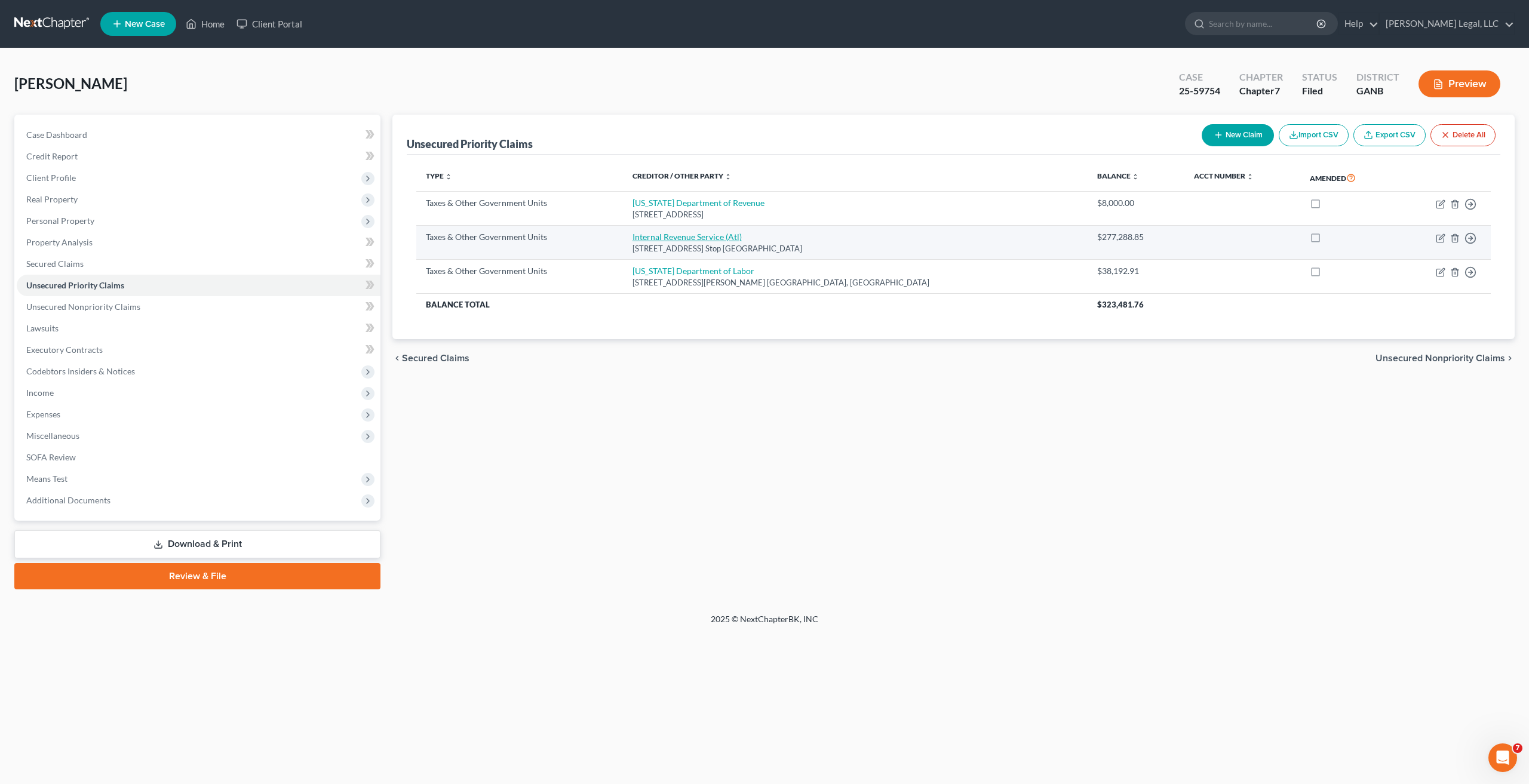
click at [740, 239] on link "Internal Revenue Service (Atl)" at bounding box center [687, 237] width 110 height 10
select select "0"
select select "10"
select select "0"
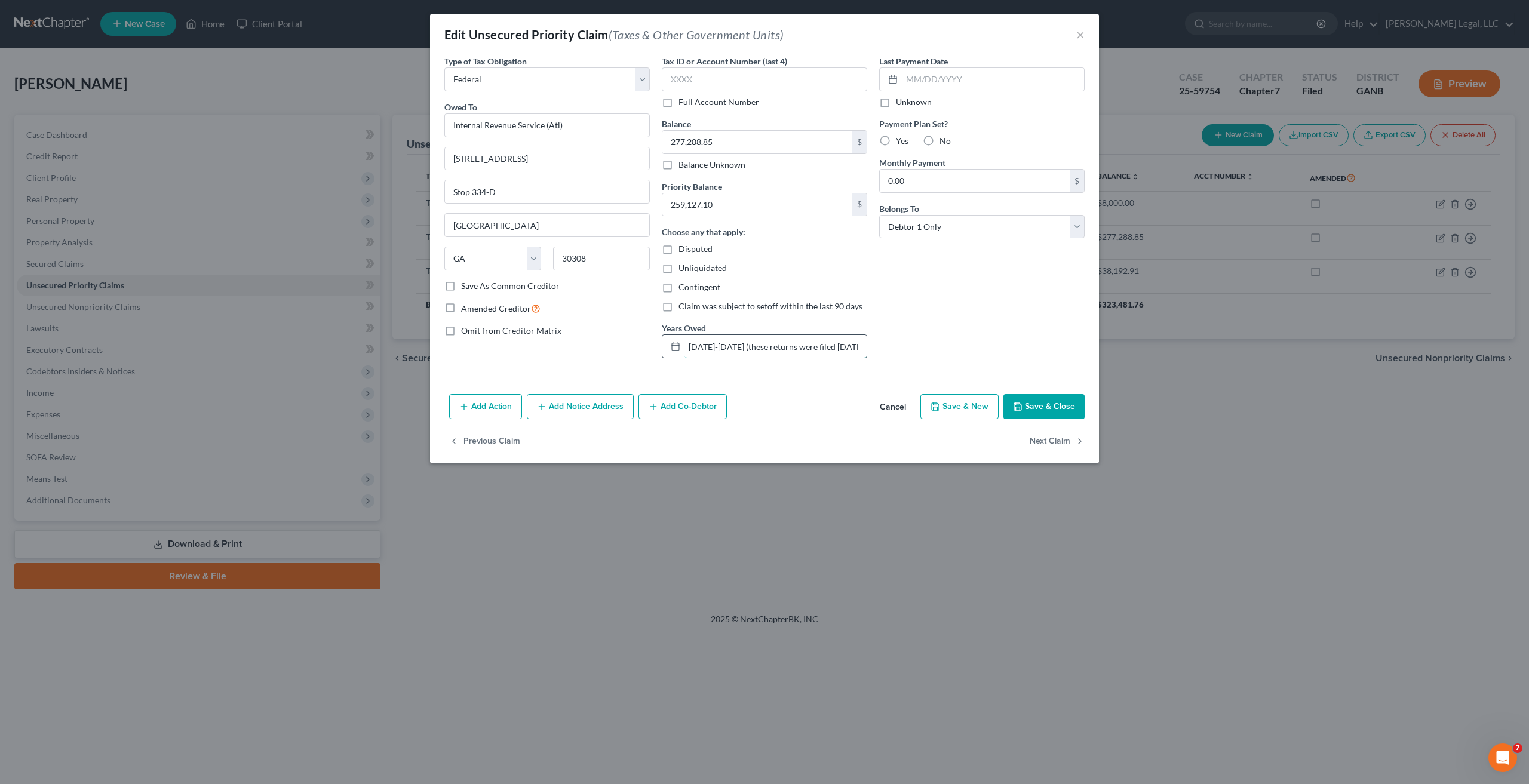
click at [817, 342] on input "[DATE]-[DATE] (these returns were filed [DATE] of petition)" at bounding box center [776, 346] width 182 height 23
type input "[DATE]-[DATE] (these returns were filed in [DATE])"
click at [1053, 411] on button "Save & Close" at bounding box center [1044, 407] width 81 height 25
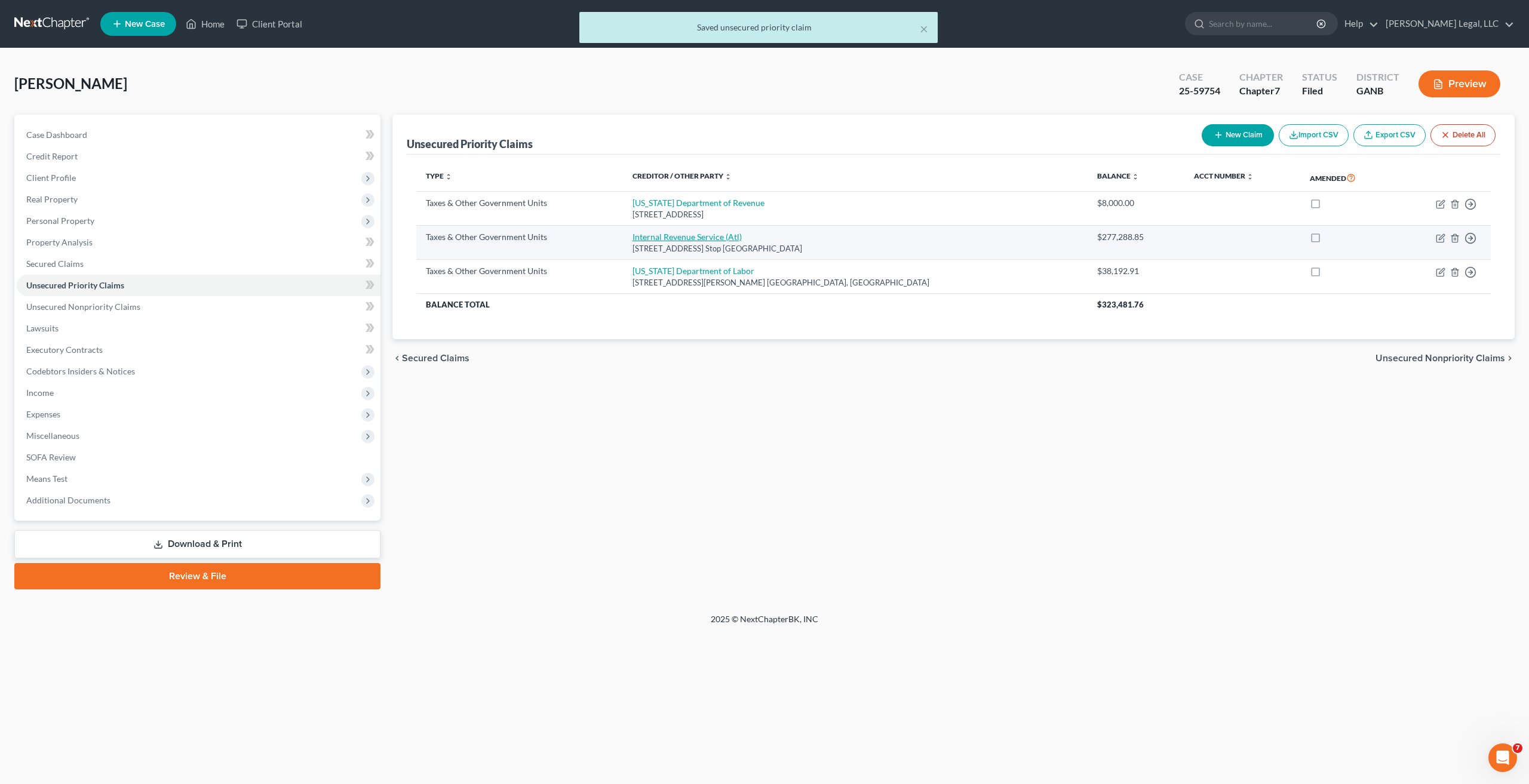
click at [742, 232] on link "Internal Revenue Service (Atl)" at bounding box center [687, 237] width 110 height 10
select select "0"
select select "10"
select select "0"
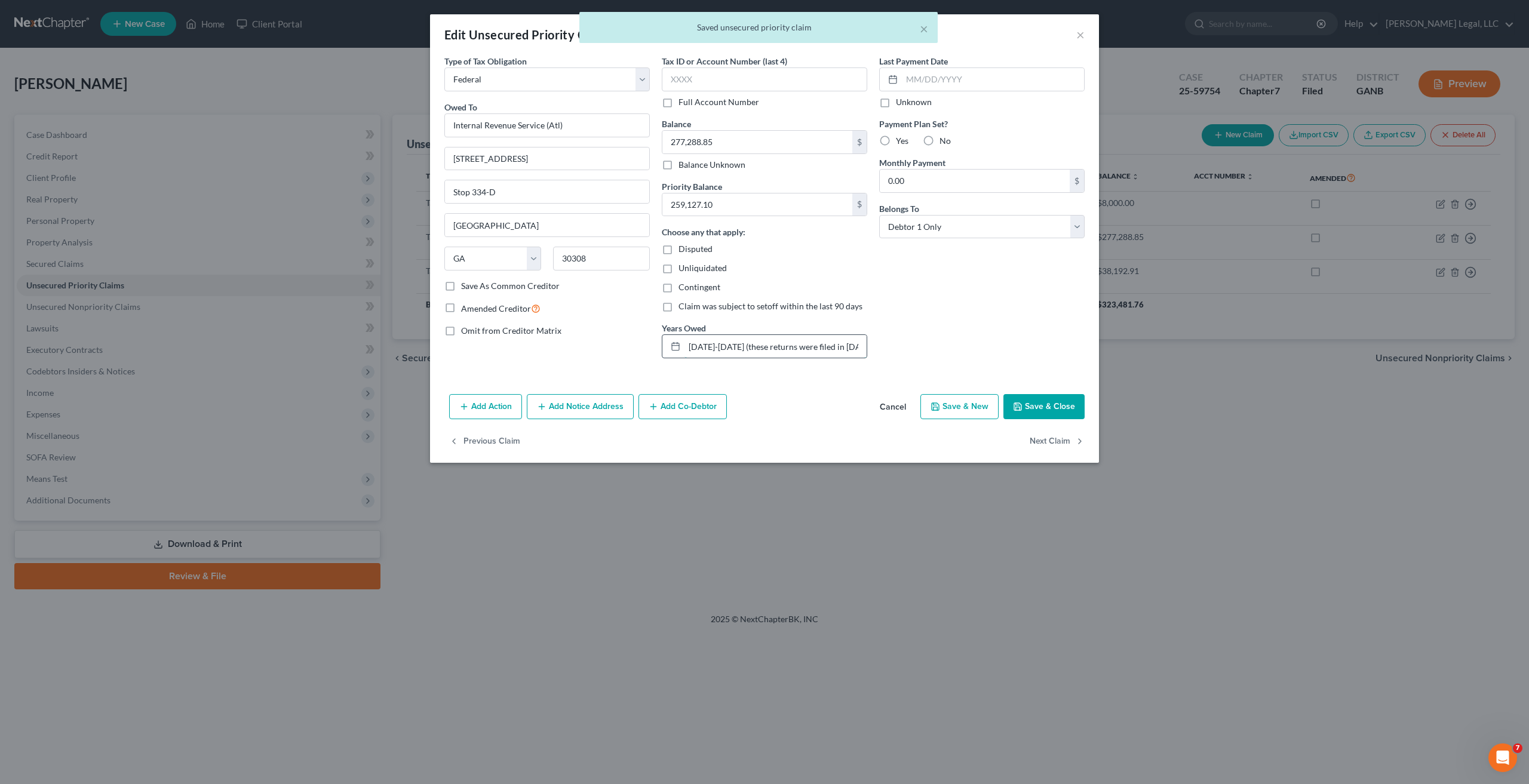
click at [786, 351] on input "[DATE]-[DATE] (these returns were filed in [DATE])" at bounding box center [776, 346] width 182 height 23
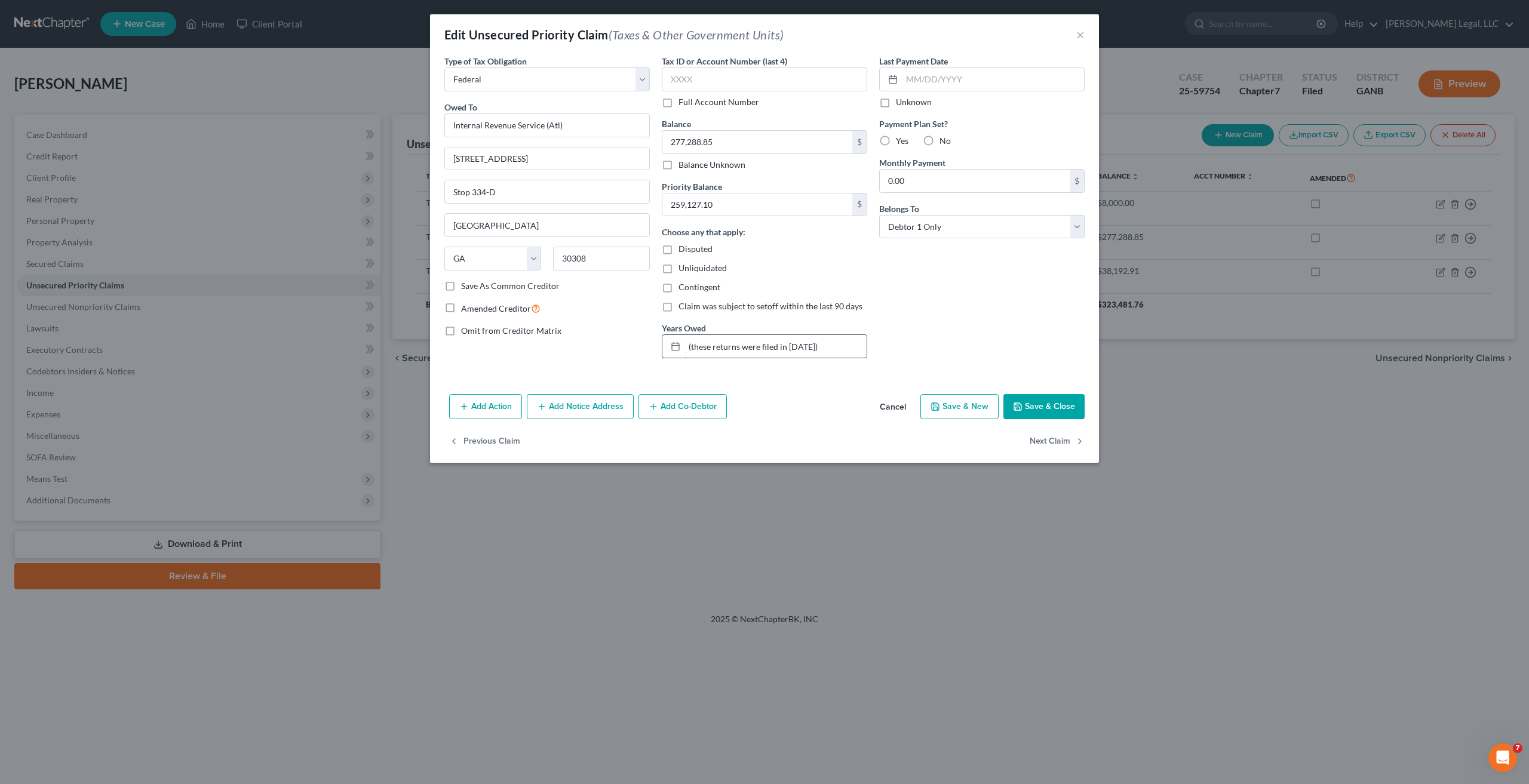
paste input "[DATE]-[DATE]"
click at [827, 355] on input "2012, 2014, 2015, 2017, [DATE]-[DATE] ([DATE]-[DATE] returns were filed in [DAT…" at bounding box center [776, 346] width 182 height 23
type input "2012, 2014, 2015, 2017, [DATE]-[DATE] ([DATE]-[DATE] returns were filed in [DAT…"
click at [1048, 408] on button "Save & Close" at bounding box center [1044, 407] width 81 height 25
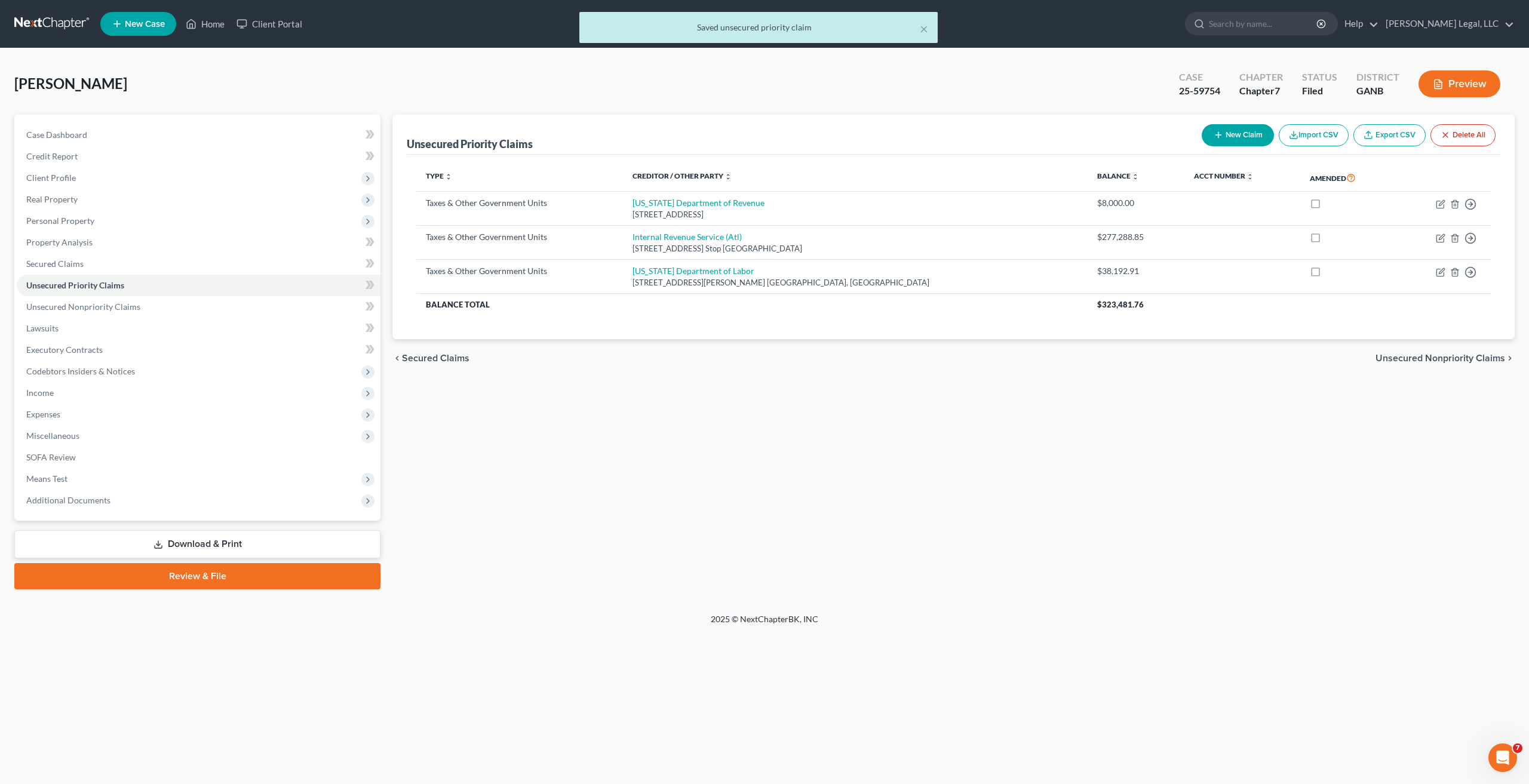
click at [254, 543] on link "Download & Print" at bounding box center [197, 545] width 366 height 28
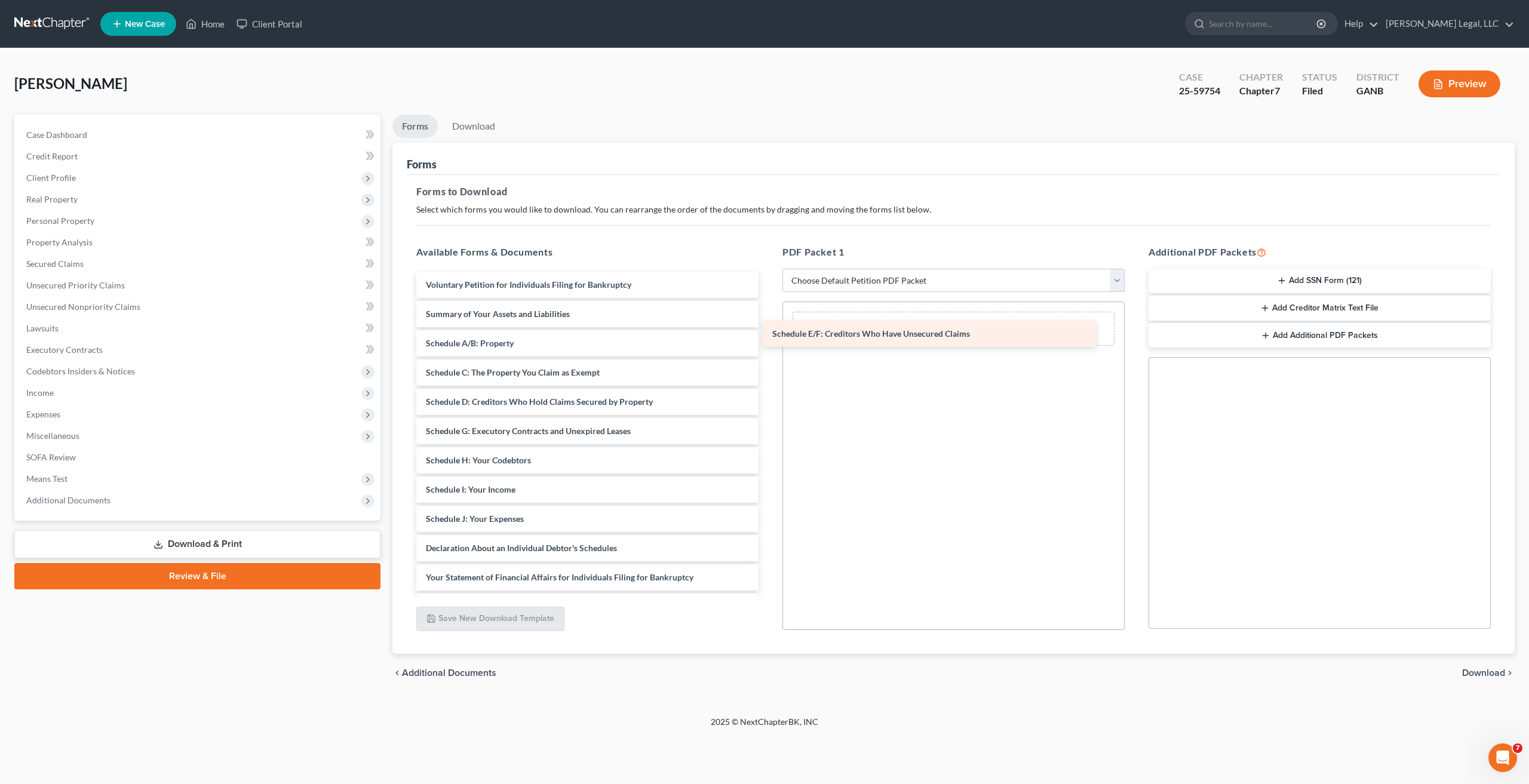
drag, startPoint x: 539, startPoint y: 433, endPoint x: 892, endPoint y: 331, distance: 367.4
click at [768, 331] on div "Schedule E/F: Creditors Who Have Unsecured Claims Voluntary Petition for Indivi…" at bounding box center [588, 533] width 362 height 523
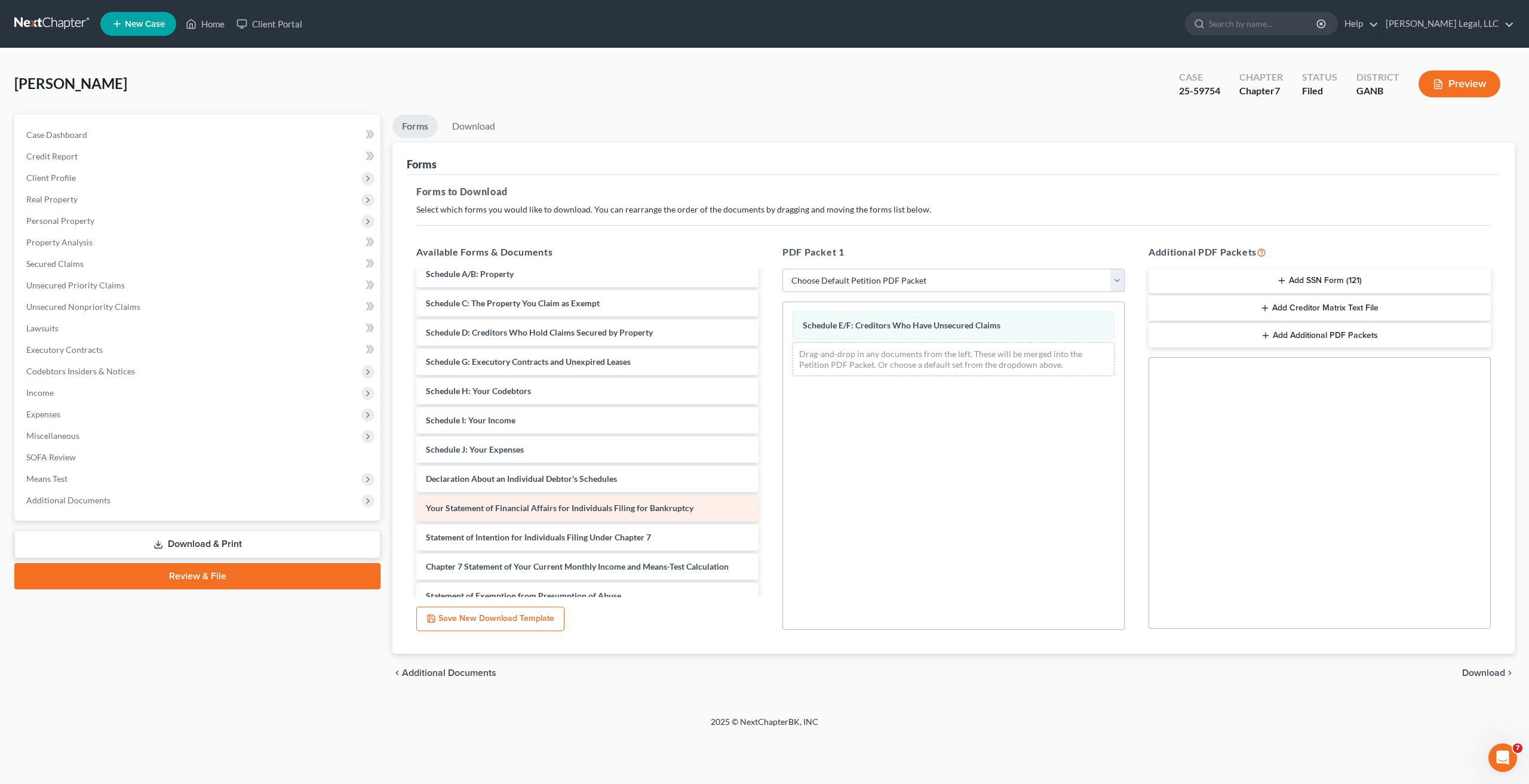
scroll to position [73, 0]
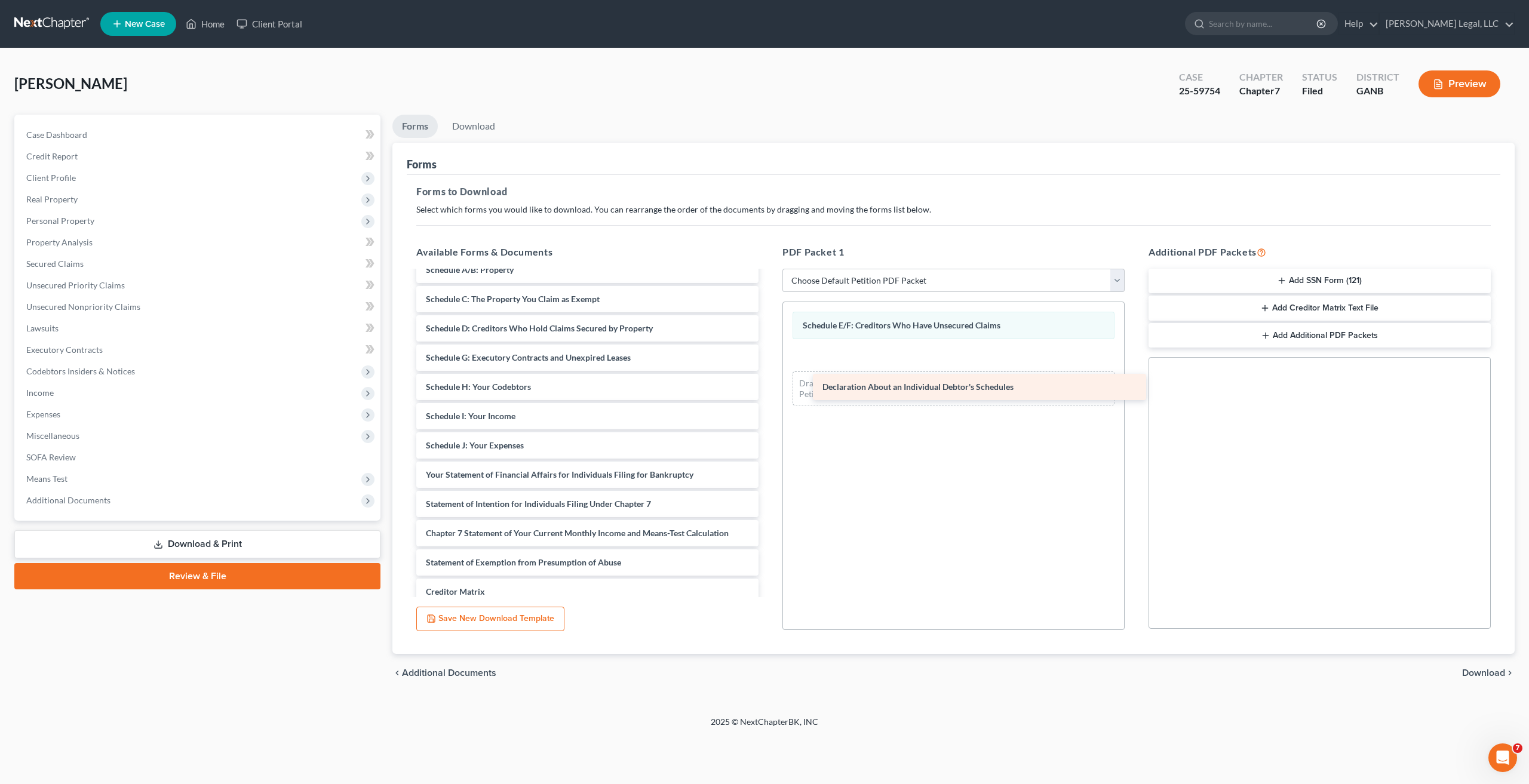
drag, startPoint x: 574, startPoint y: 479, endPoint x: 910, endPoint y: 355, distance: 358.2
click at [768, 355] on div "Declaration About an Individual Debtor's Schedules Voluntary Petition for Indiv…" at bounding box center [588, 446] width 362 height 494
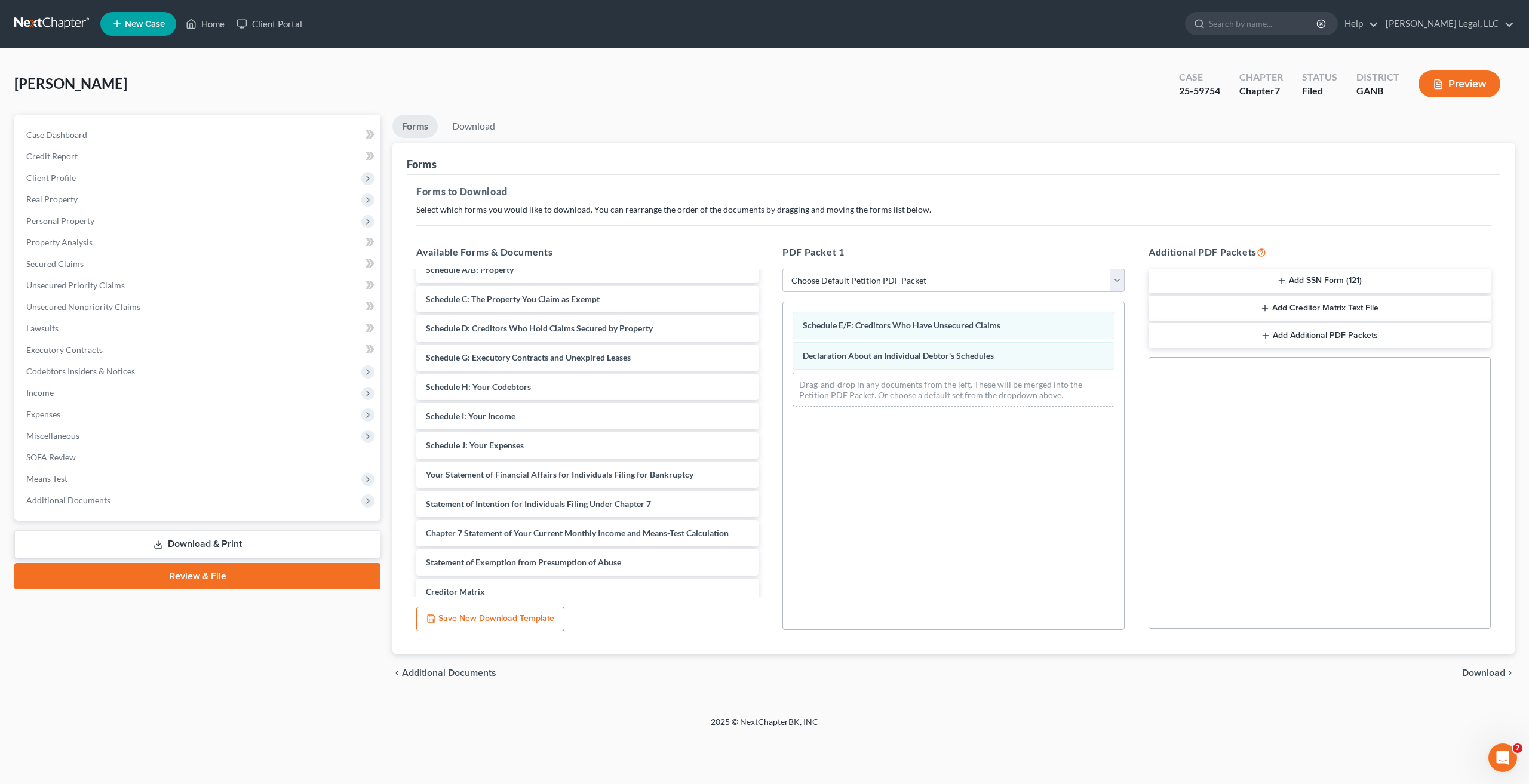
click at [1475, 672] on span "Download" at bounding box center [1484, 673] width 43 height 10
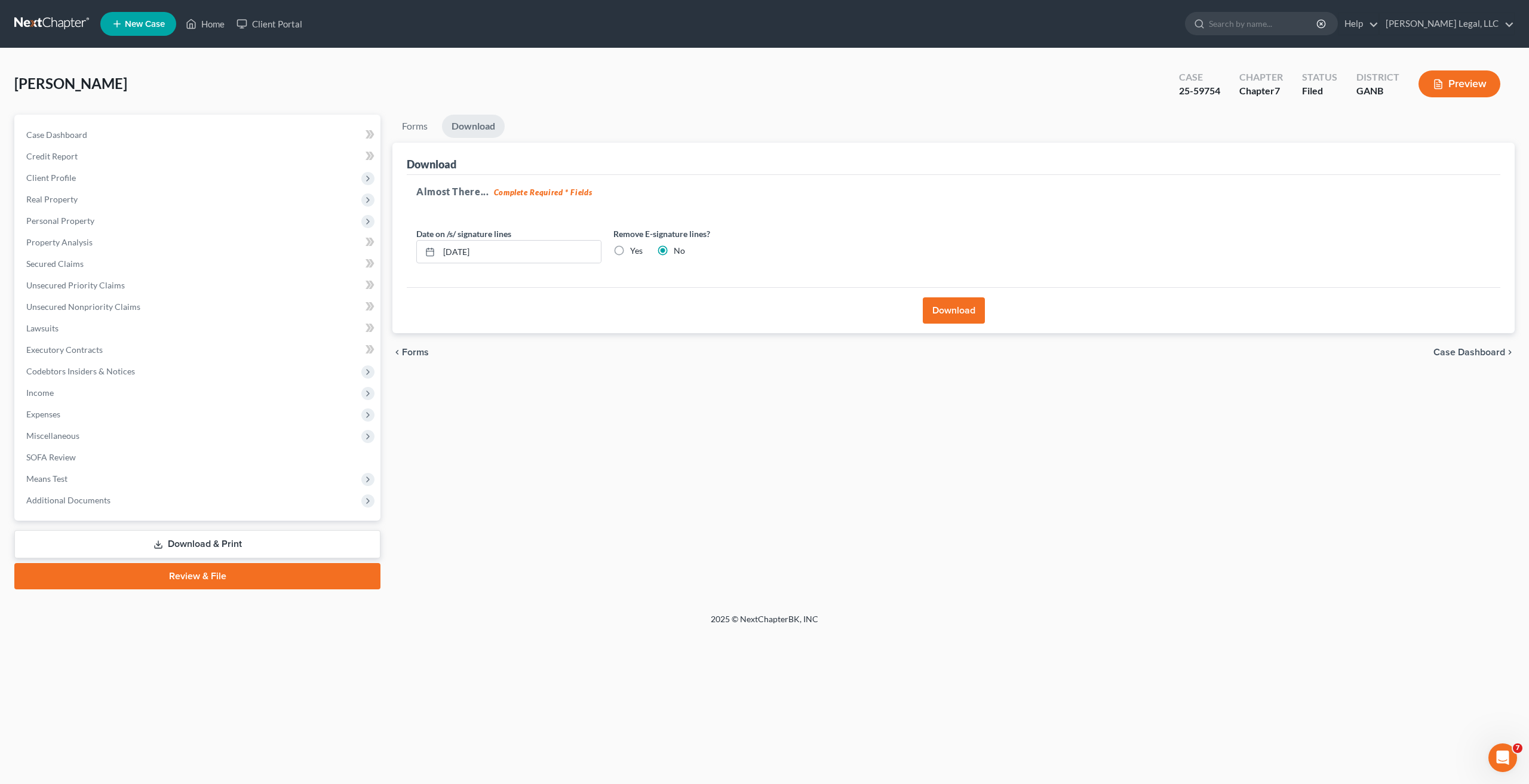
click at [949, 303] on button "Download" at bounding box center [954, 310] width 62 height 26
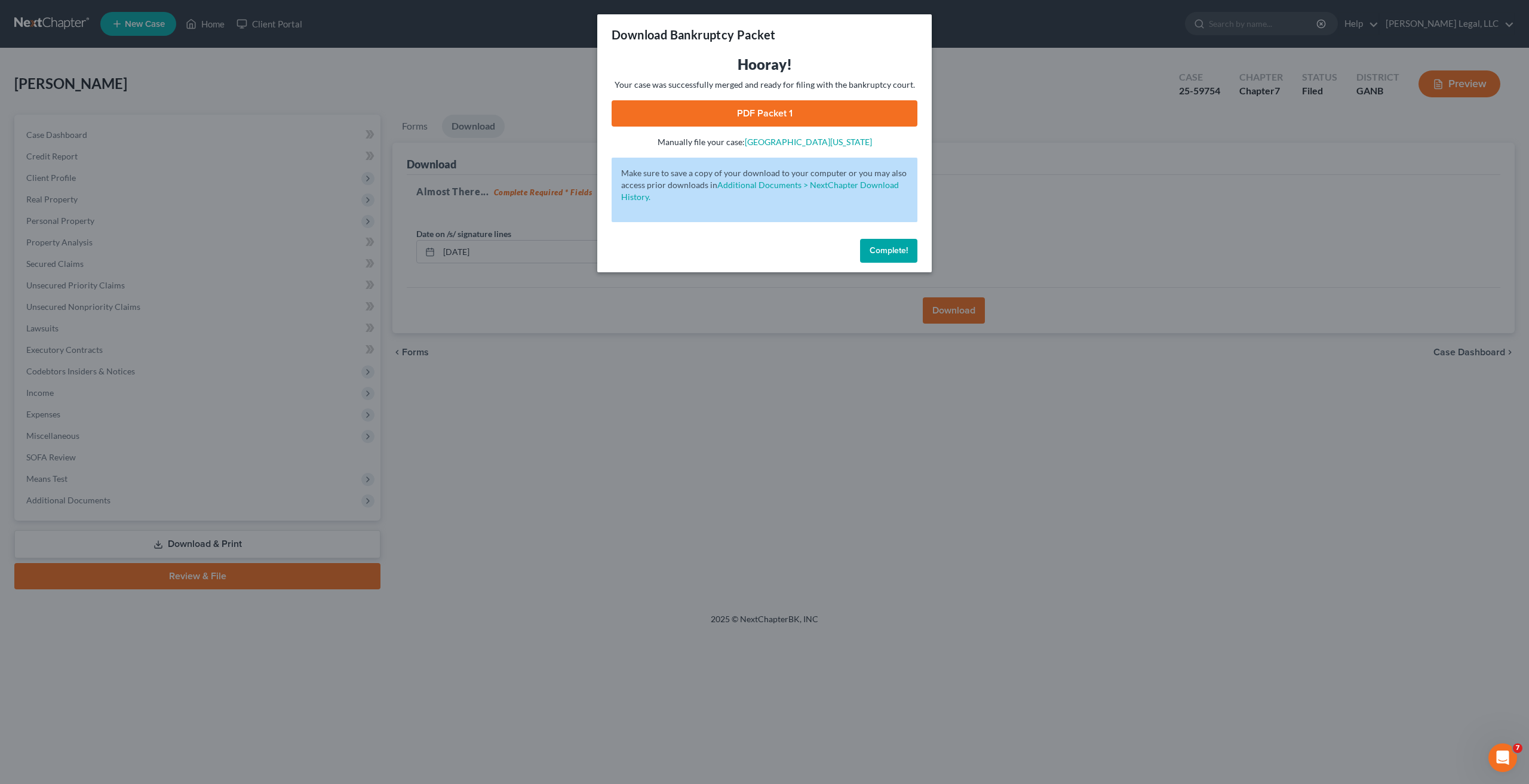
click at [783, 114] on link "PDF Packet 1" at bounding box center [764, 113] width 306 height 26
click at [891, 258] on button "Complete!" at bounding box center [888, 251] width 57 height 24
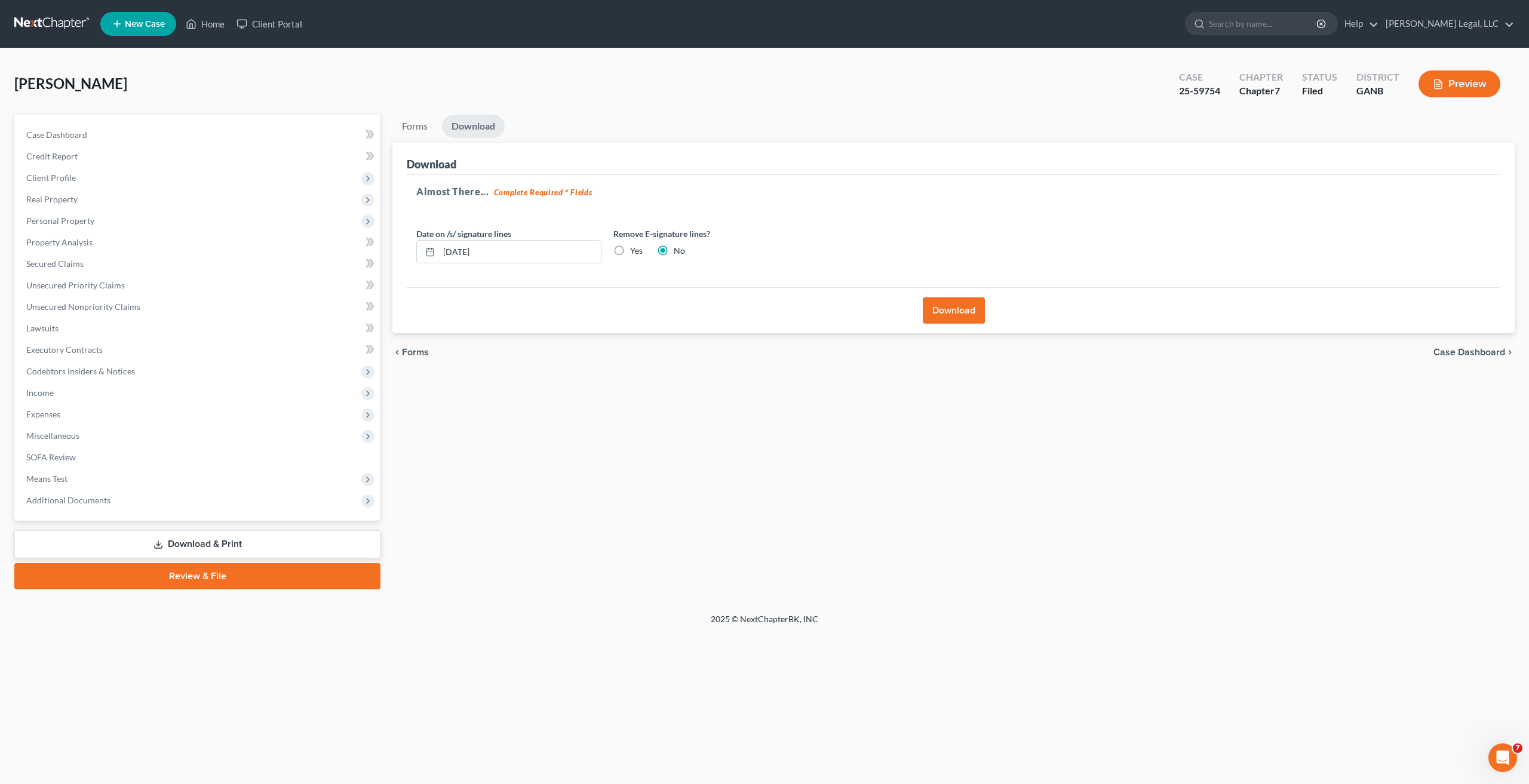
click at [165, 690] on div "Home New Case Client Portal [PERSON_NAME] Legal, LLC [EMAIL_ADDRESS][DOMAIN_NAM…" at bounding box center [764, 392] width 1529 height 784
